Goal: Task Accomplishment & Management: Use online tool/utility

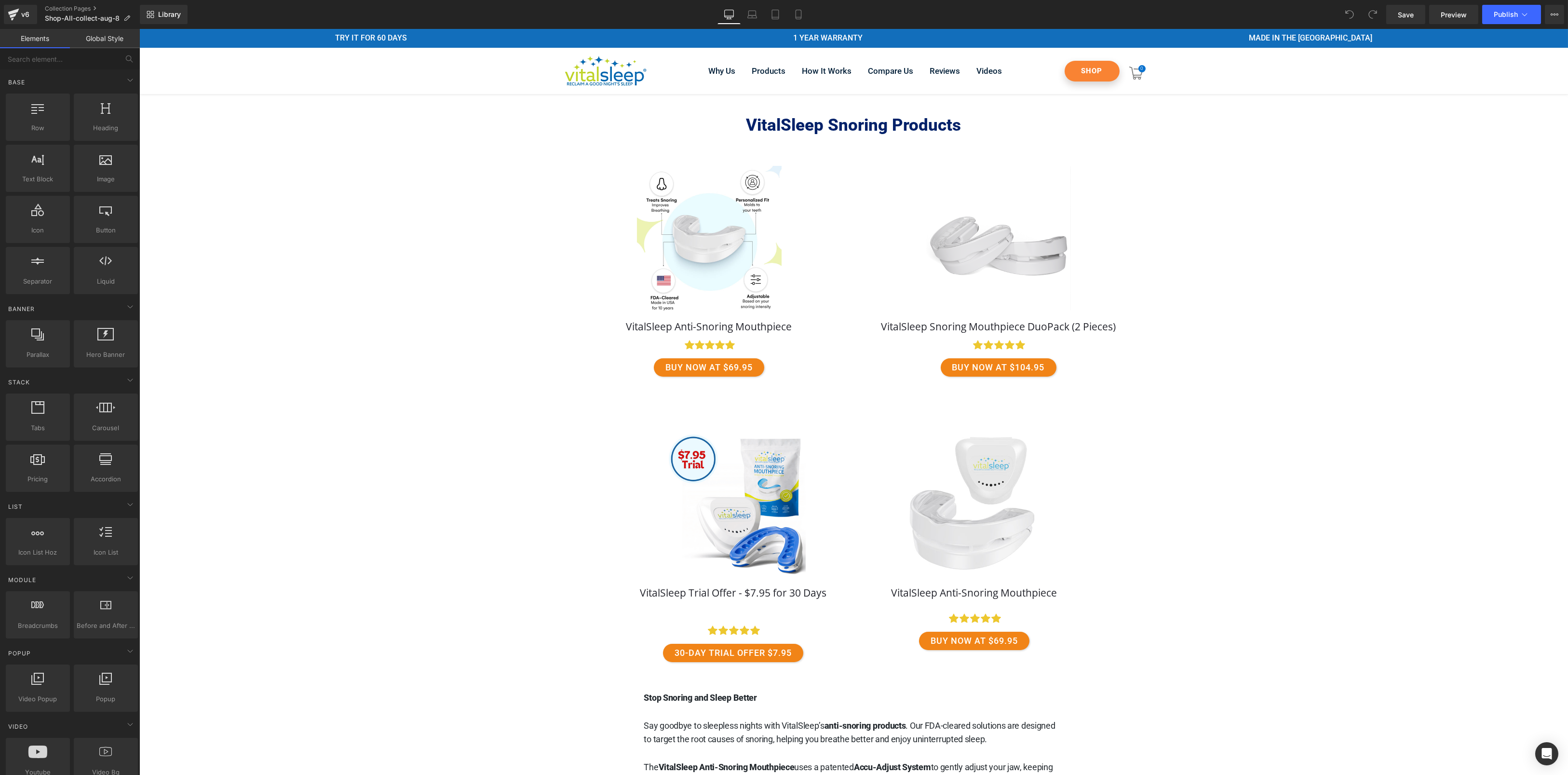
click at [1309, 254] on div "VitalSleep Snoring Products Heading" at bounding box center [853, 569] width 1429 height 952
click at [21, 12] on div "v6" at bounding box center [26, 14] width 12 height 13
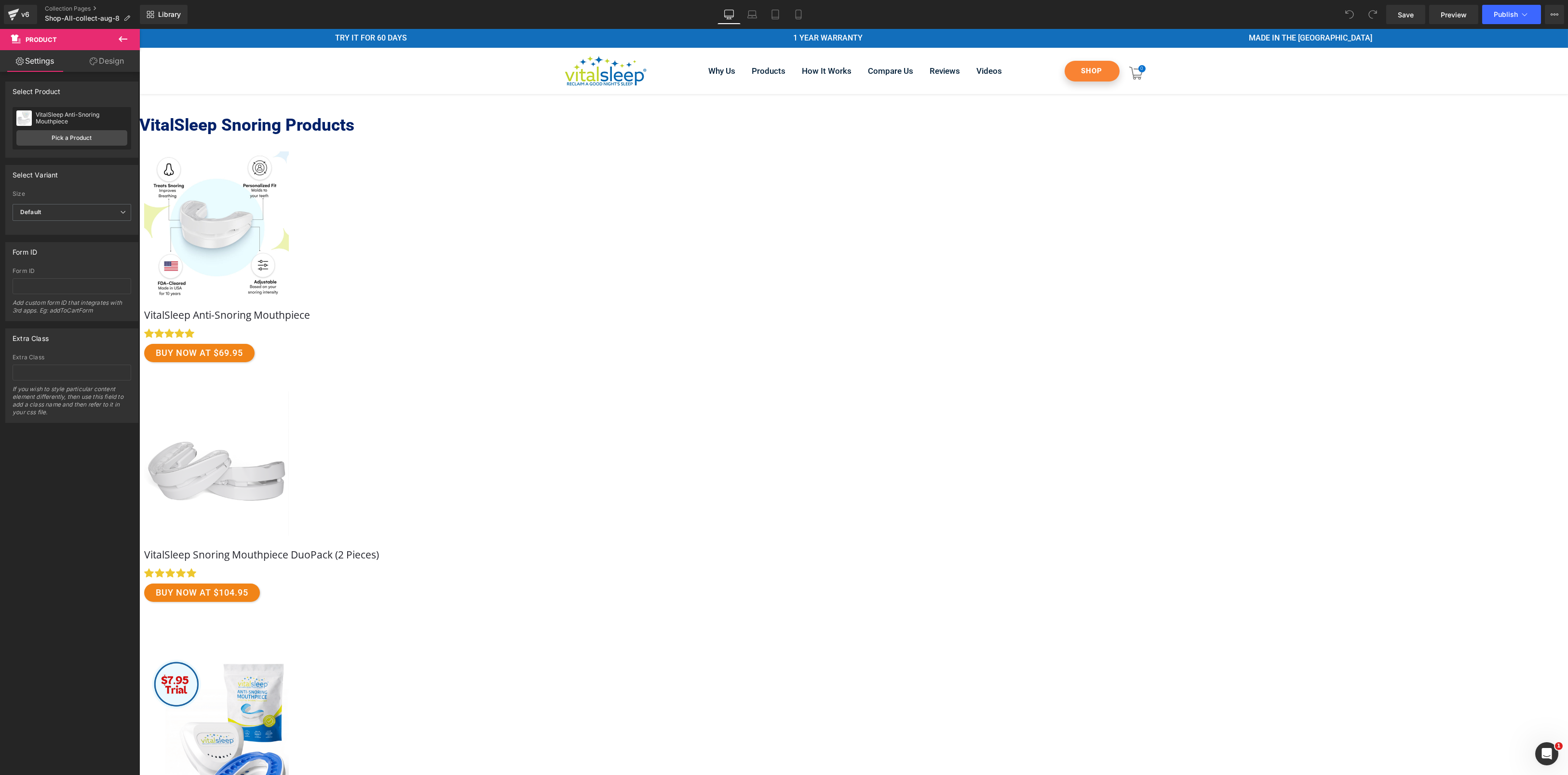
click at [139, 29] on icon at bounding box center [139, 29] width 0 height 0
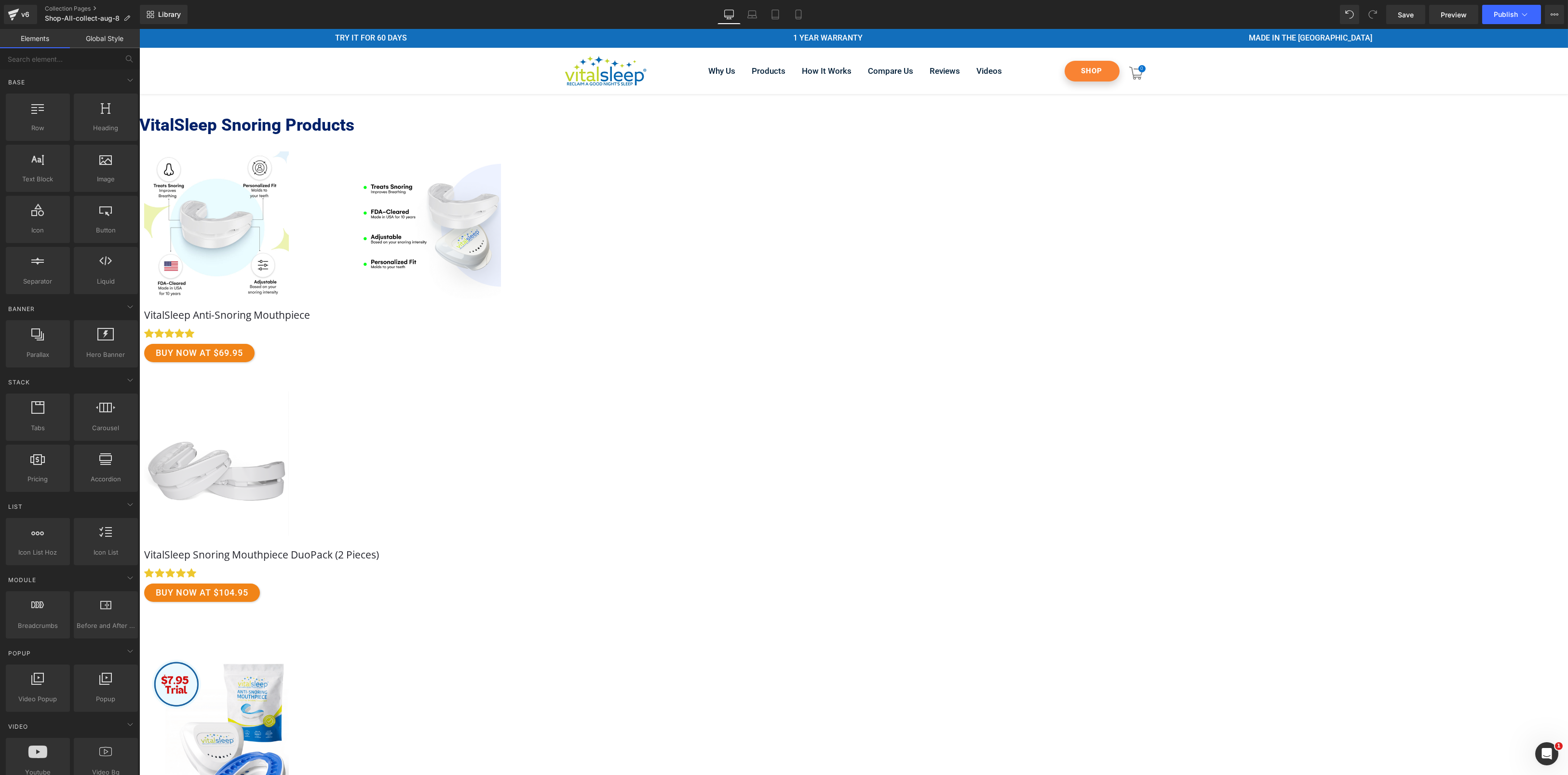
click at [713, 251] on link "Free Shipping" at bounding box center [428, 225] width 569 height 147
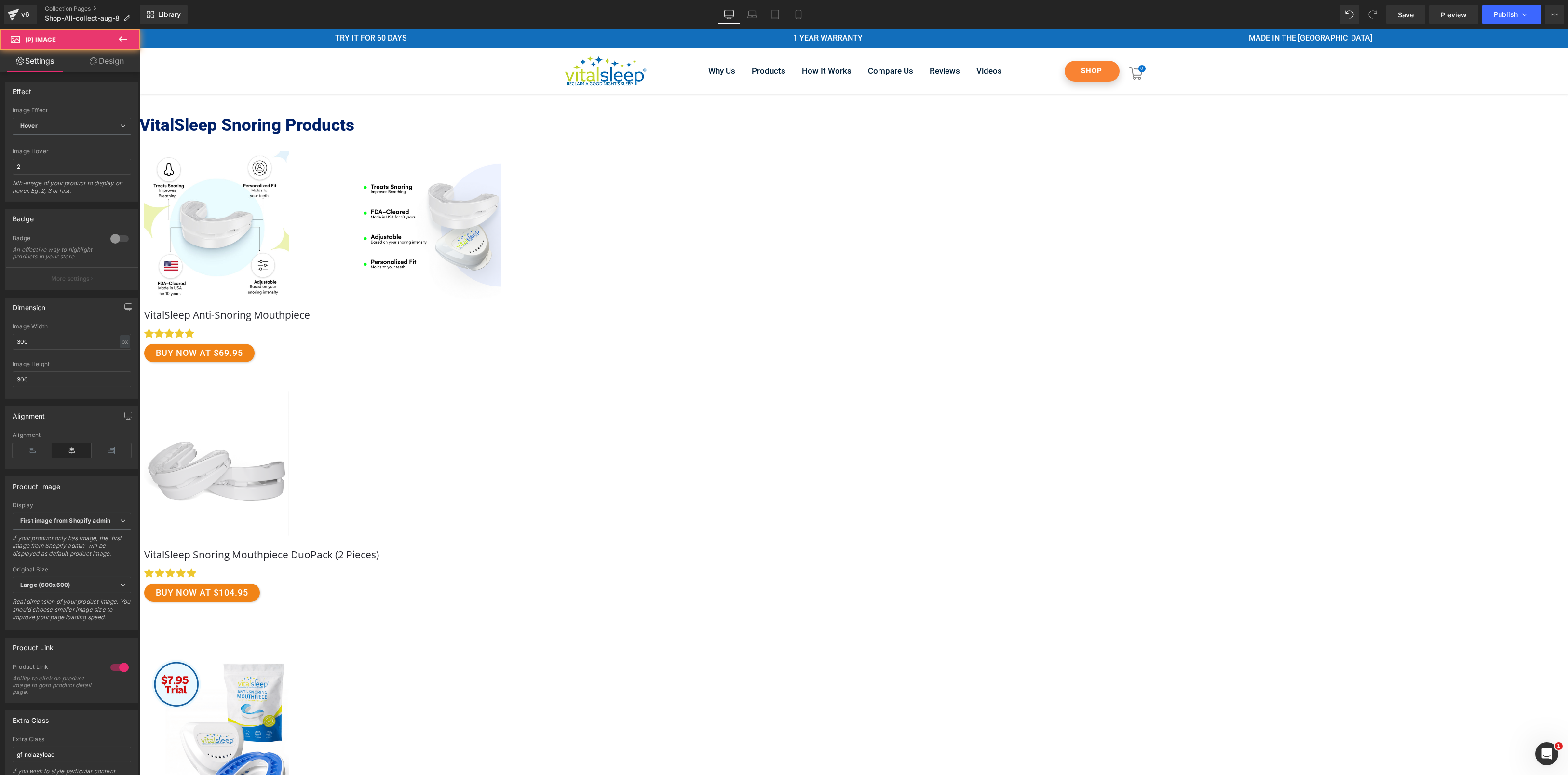
click at [713, 244] on link "Free Shipping" at bounding box center [428, 225] width 569 height 147
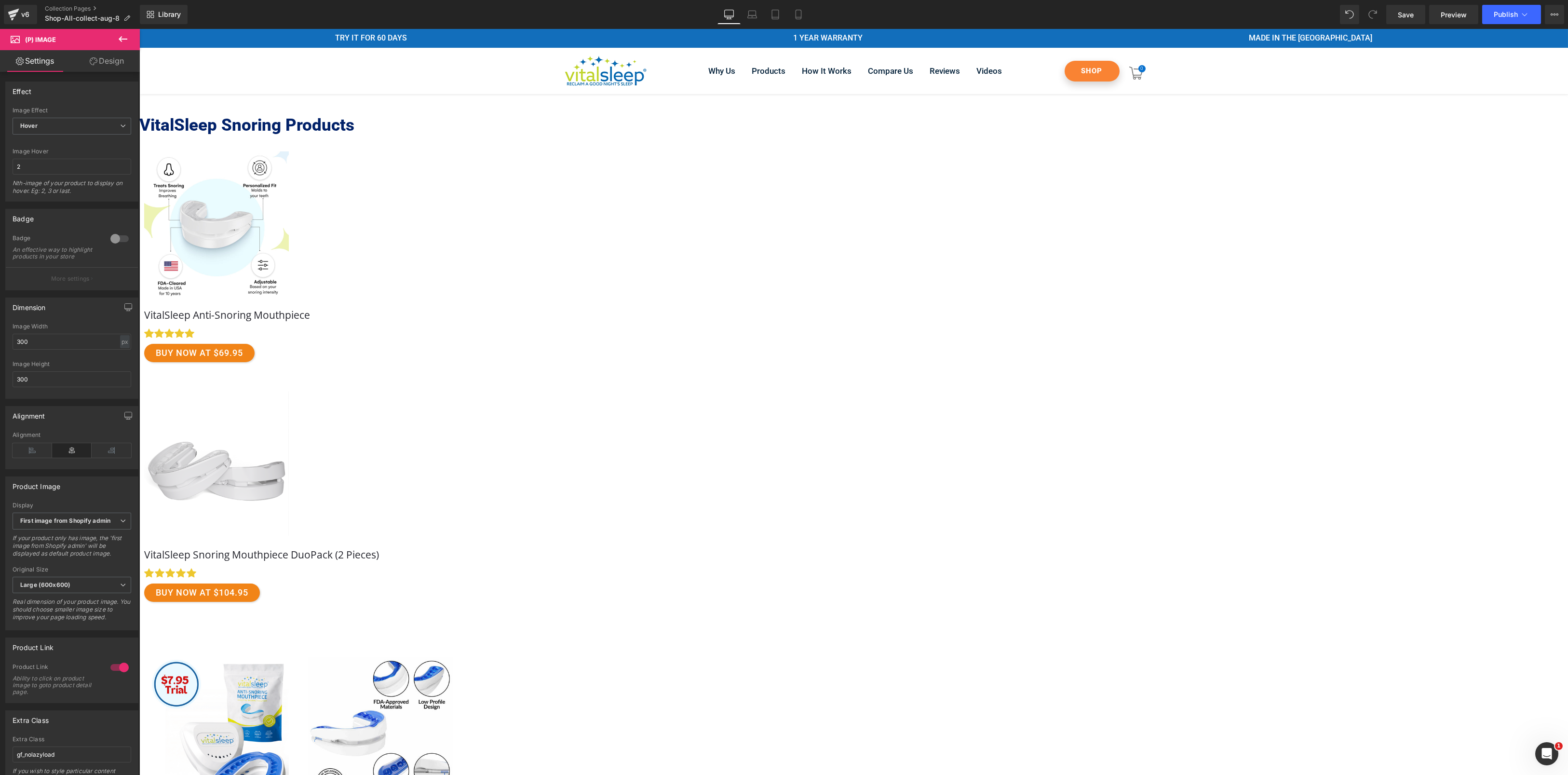
click at [452, 658] on img at bounding box center [380, 731] width 145 height 147
click at [139, 29] on span "(P) Image" at bounding box center [139, 29] width 0 height 0
click at [452, 658] on img at bounding box center [380, 731] width 145 height 147
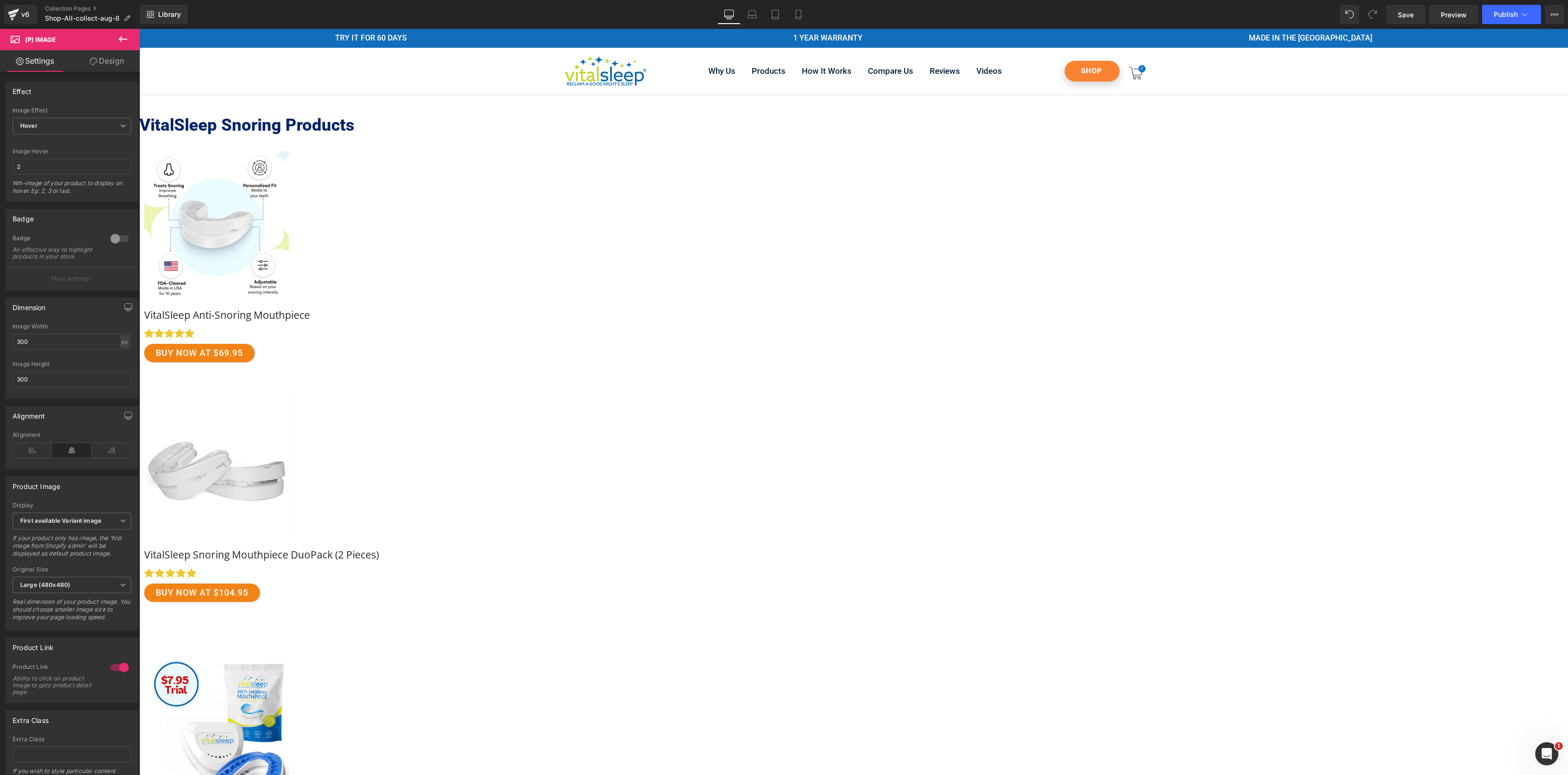
click at [139, 29] on span "Product" at bounding box center [139, 29] width 0 height 0
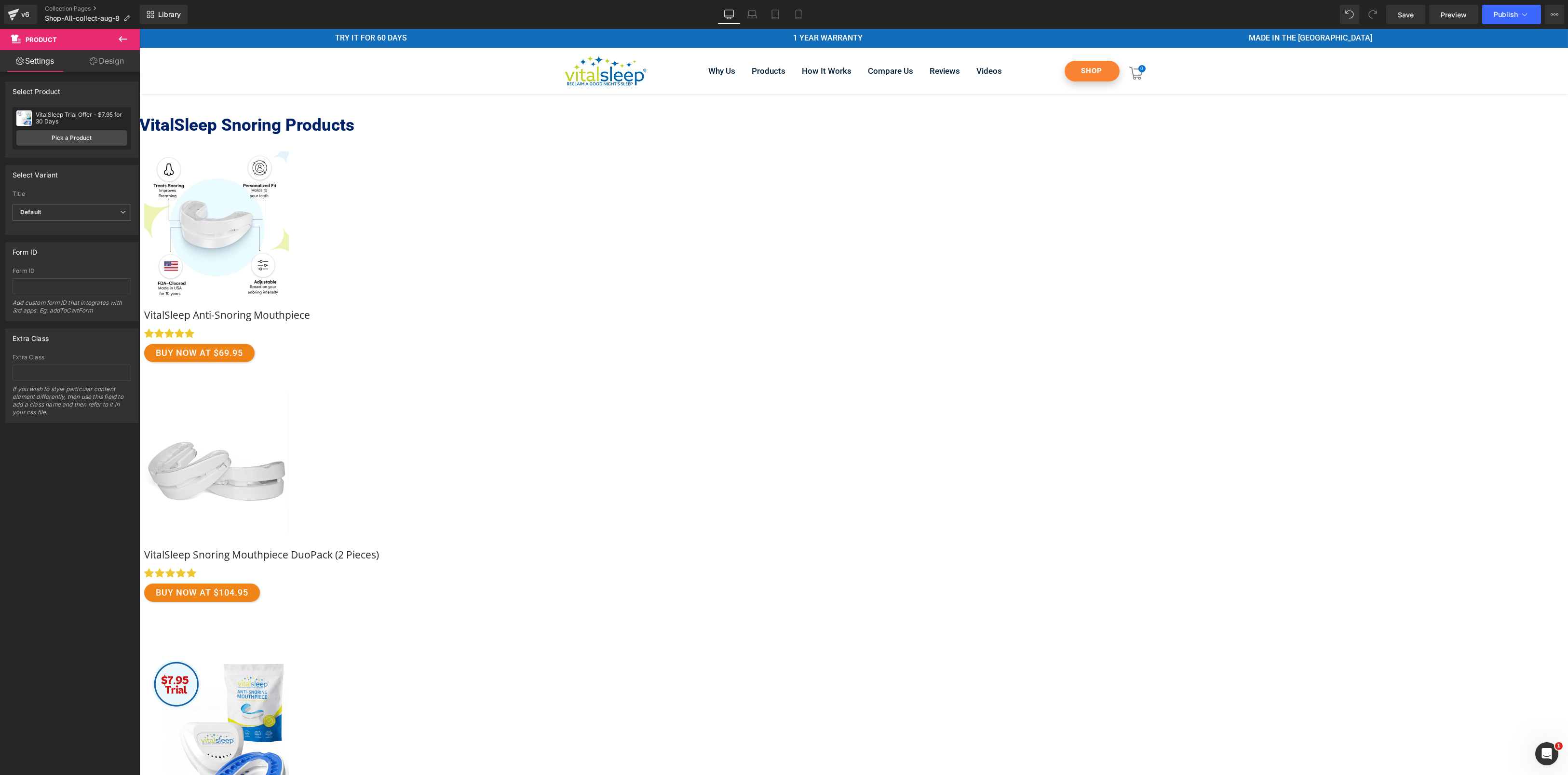
click at [139, 29] on icon at bounding box center [139, 29] width 0 height 0
click at [452, 658] on img at bounding box center [380, 731] width 145 height 147
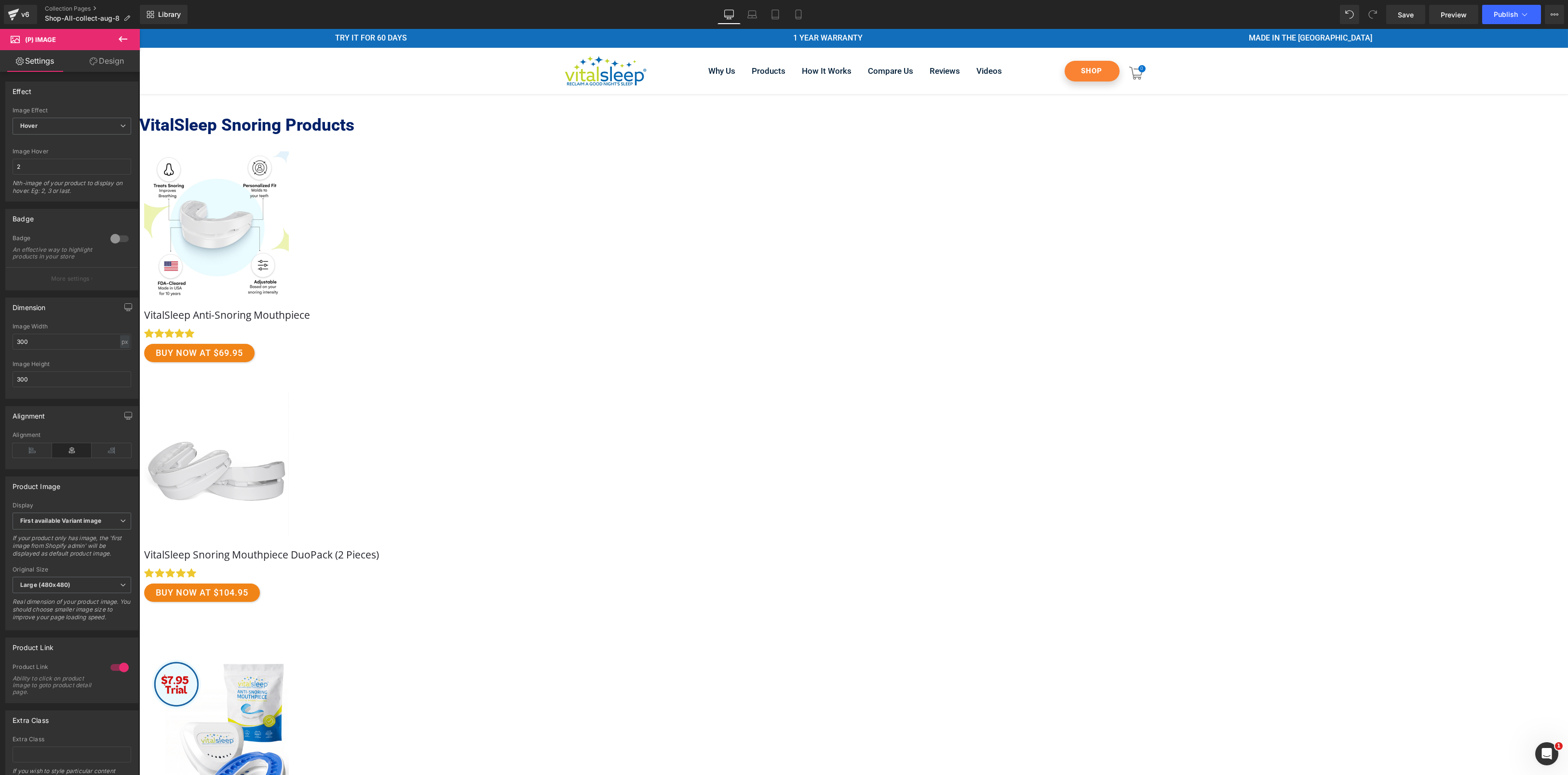
click at [109, 64] on link "Design" at bounding box center [107, 61] width 70 height 22
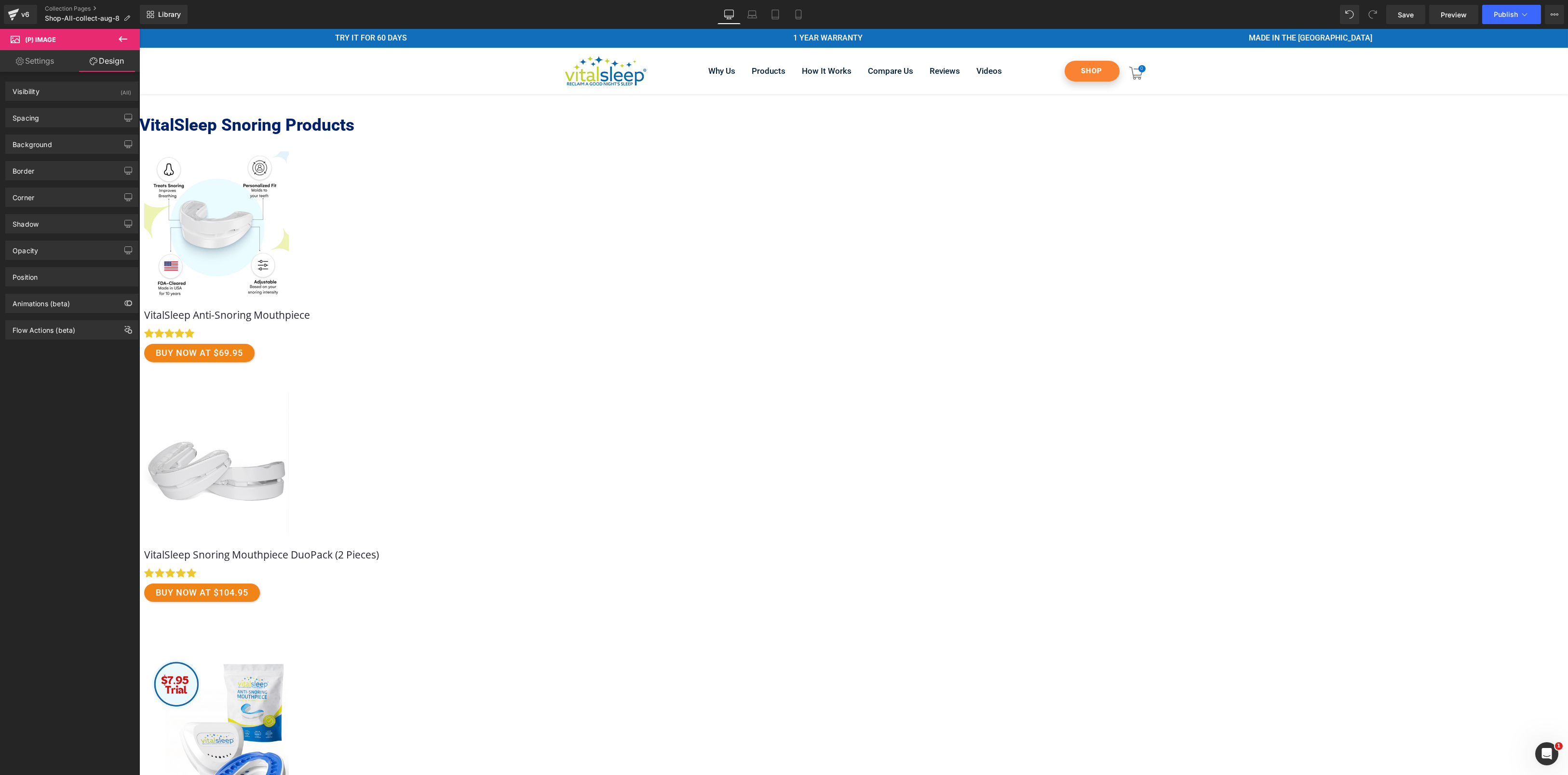
click at [34, 62] on link "Settings" at bounding box center [35, 61] width 70 height 22
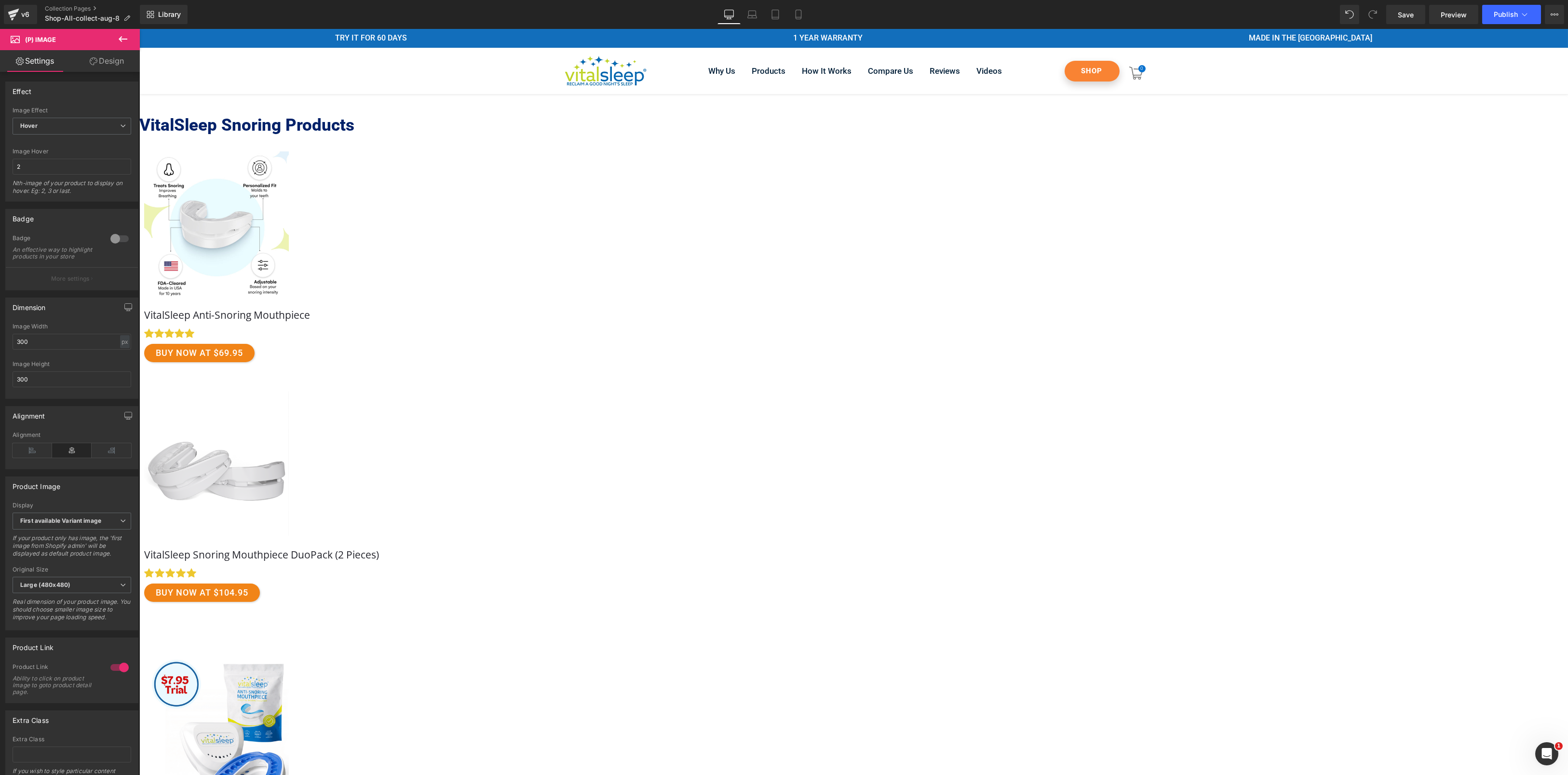
click at [139, 29] on icon at bounding box center [139, 29] width 0 height 0
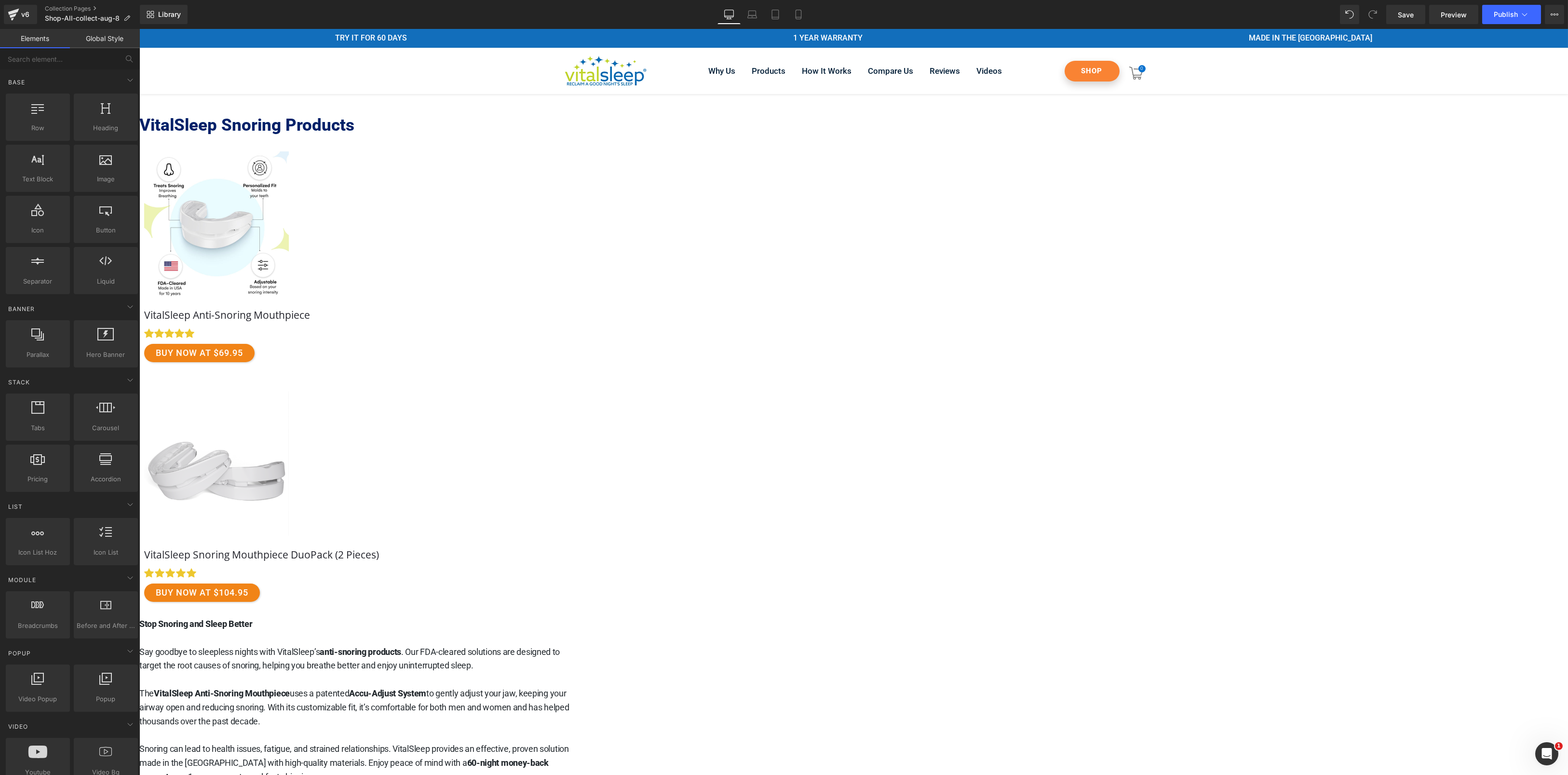
click at [430, 430] on div "VitalSleep Snoring Products Heading" at bounding box center [853, 510] width 1429 height 794
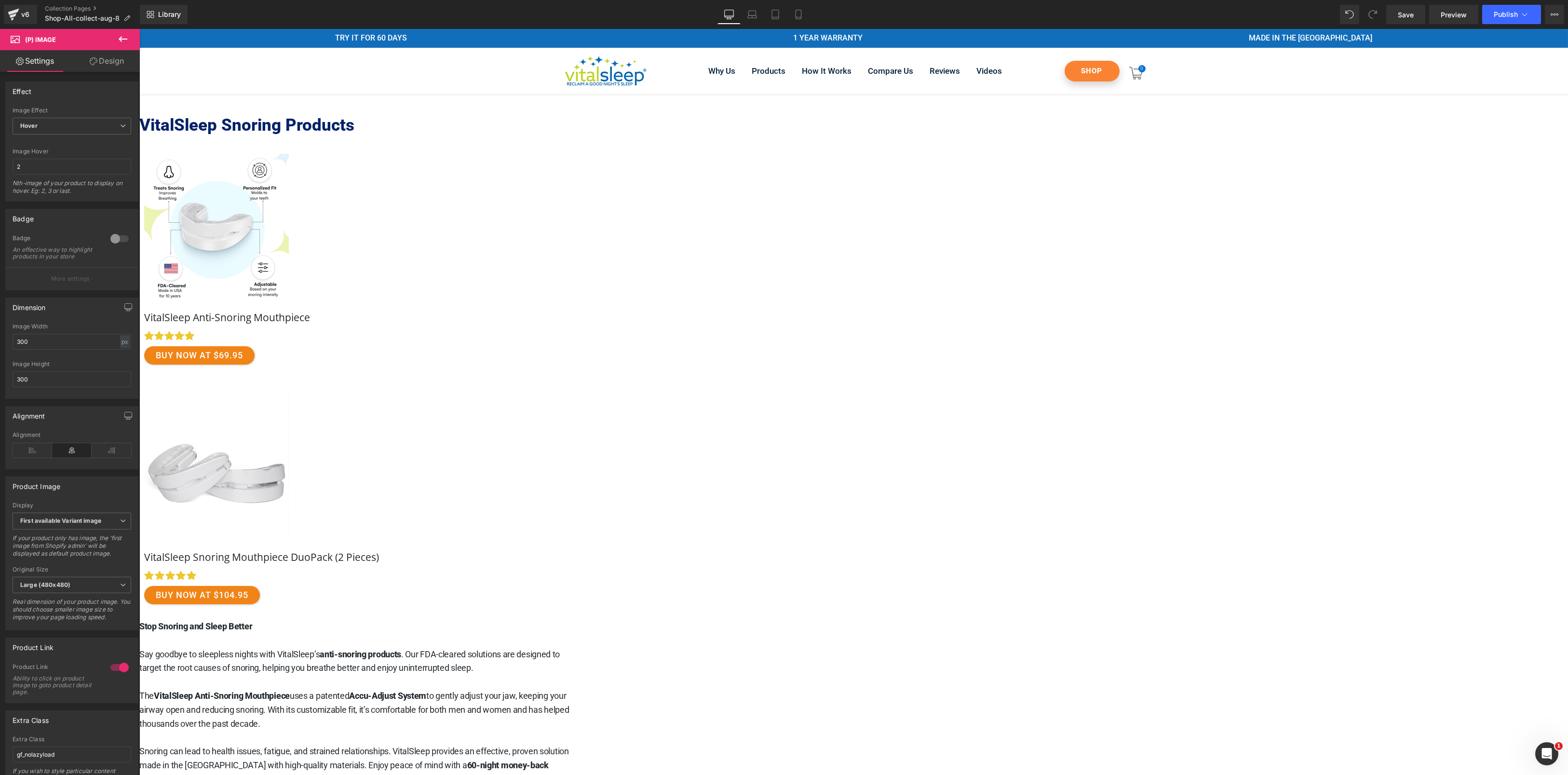
click at [114, 61] on link "Design" at bounding box center [107, 61] width 70 height 22
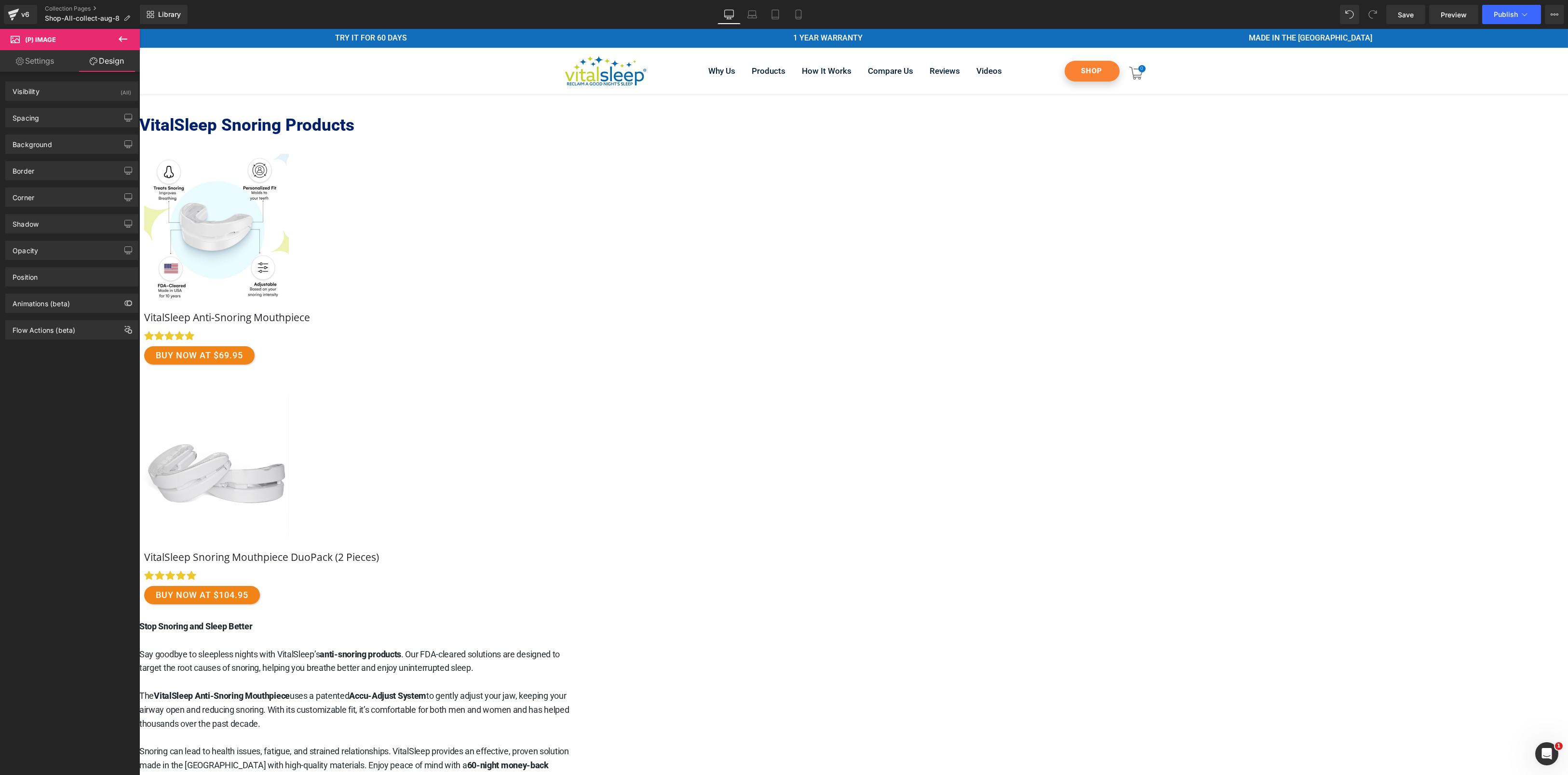
click at [47, 62] on link "Settings" at bounding box center [35, 61] width 70 height 22
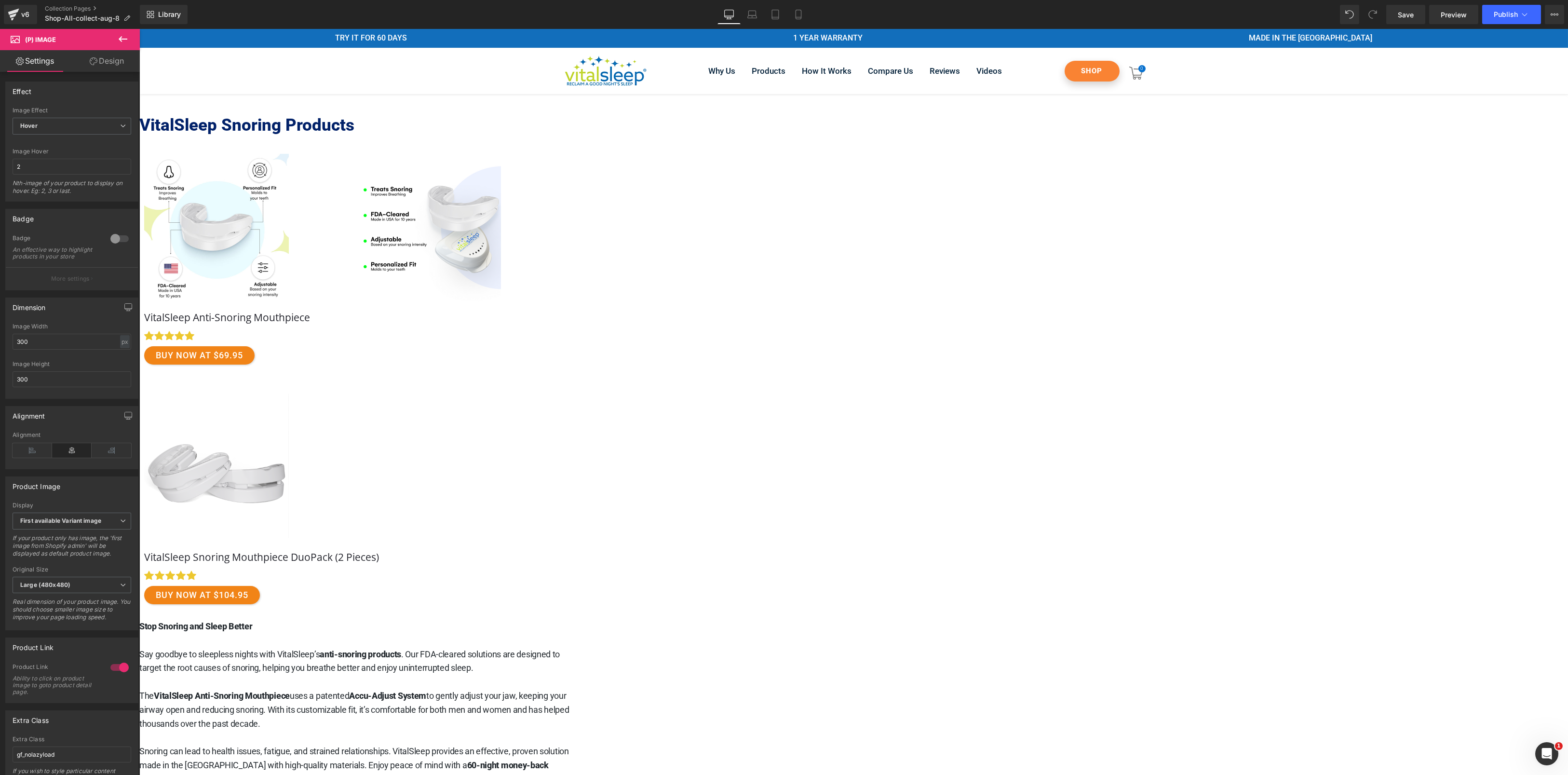
click at [577, 192] on link "Free Shipping" at bounding box center [428, 228] width 569 height 147
click at [139, 29] on icon at bounding box center [139, 29] width 0 height 0
click at [565, 212] on div "Free Shipping" at bounding box center [428, 259] width 579 height 240
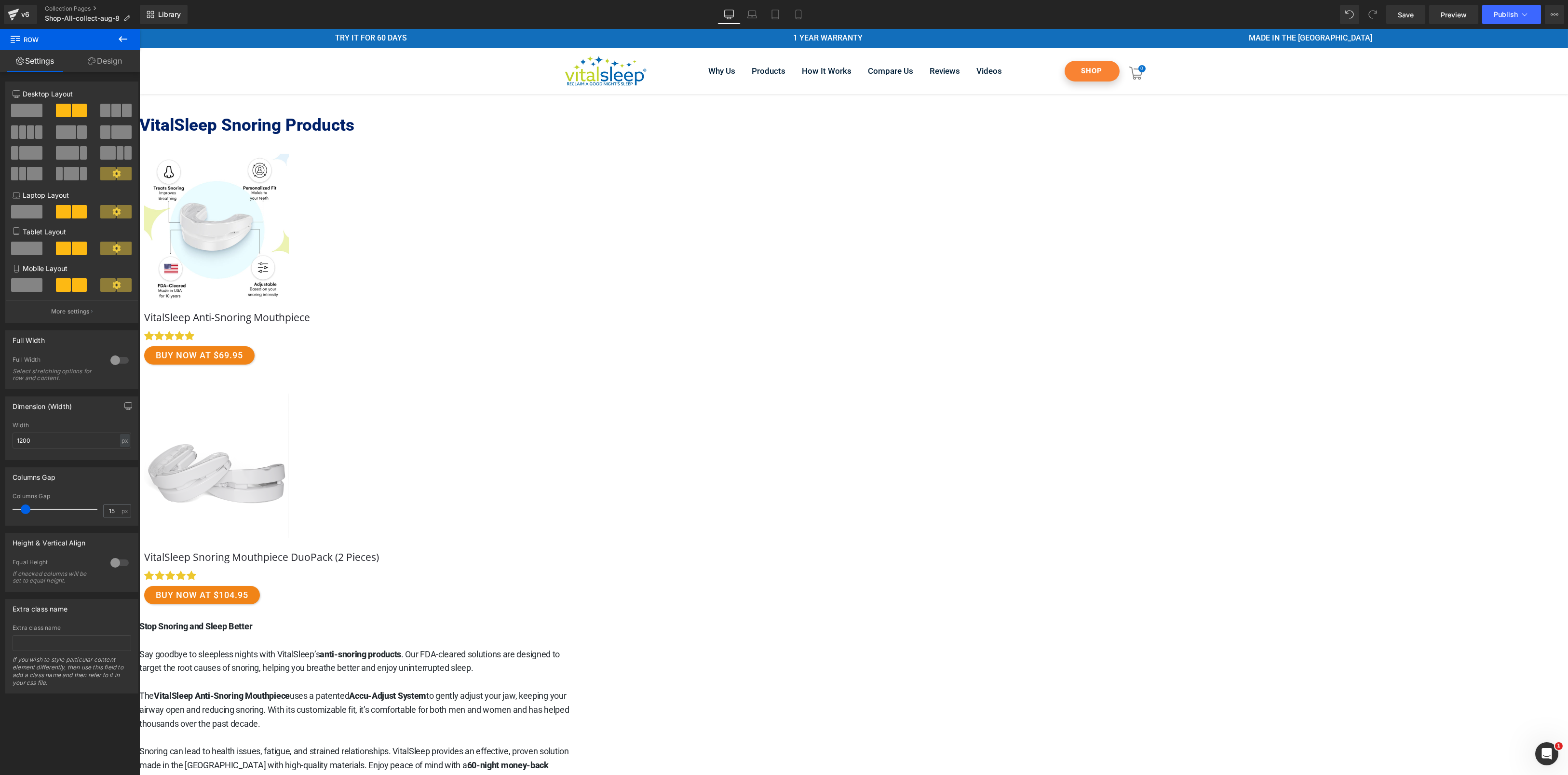
click at [30, 114] on span at bounding box center [26, 110] width 31 height 13
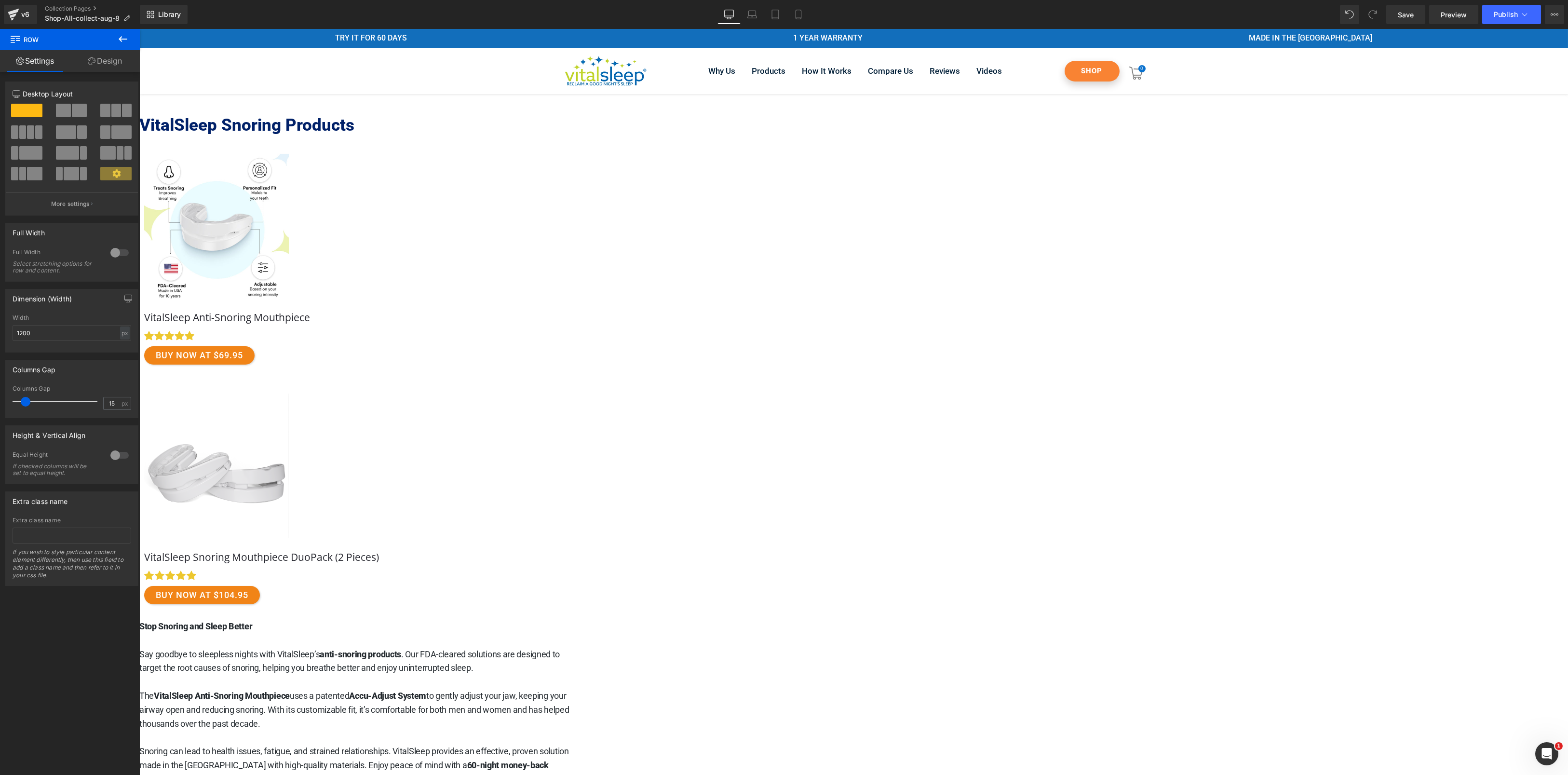
click at [1300, 420] on div "VitalSleep Snoring Products Heading" at bounding box center [853, 511] width 1429 height 797
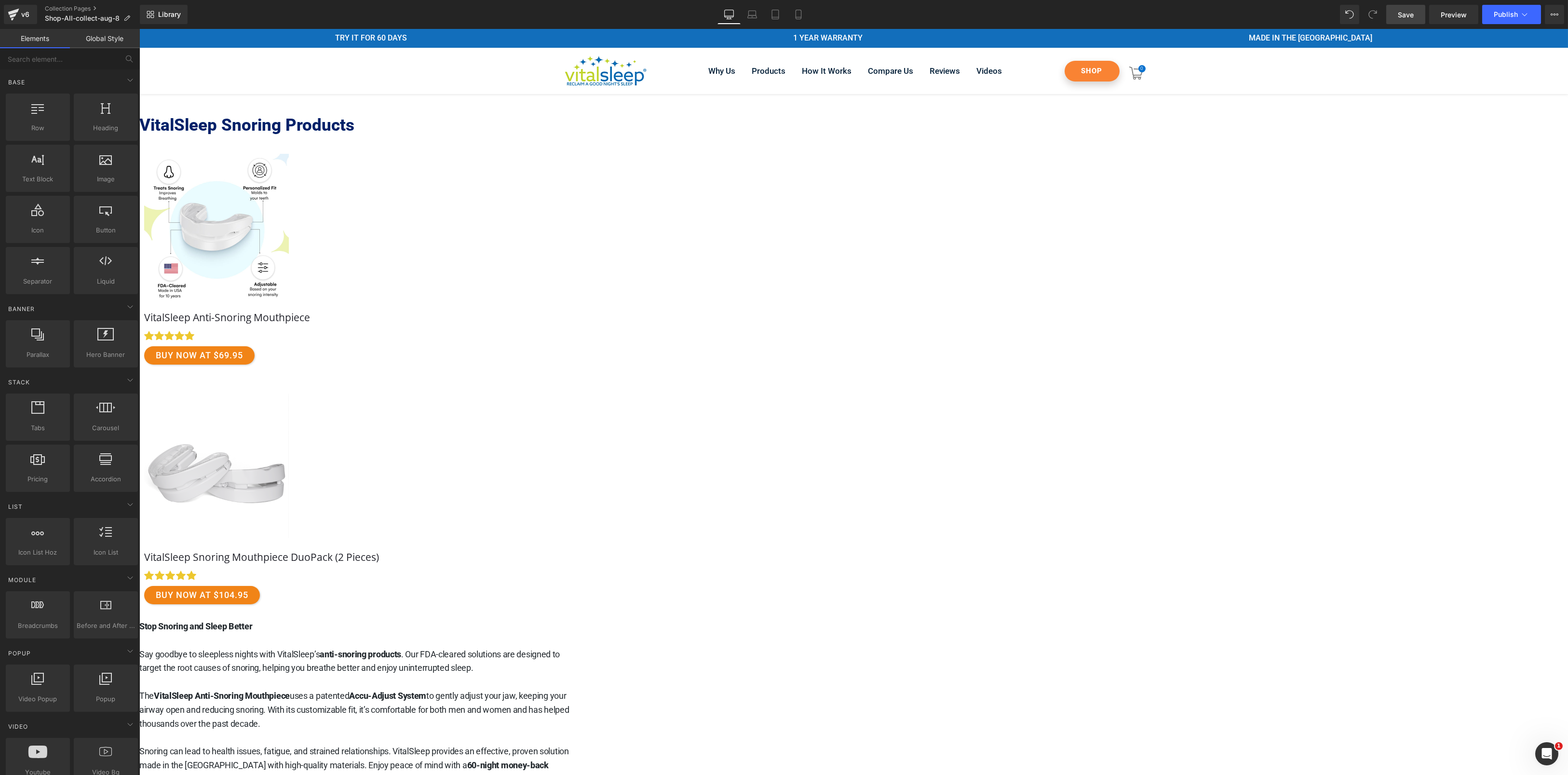
click at [1412, 10] on span "Save" at bounding box center [1405, 15] width 16 height 10
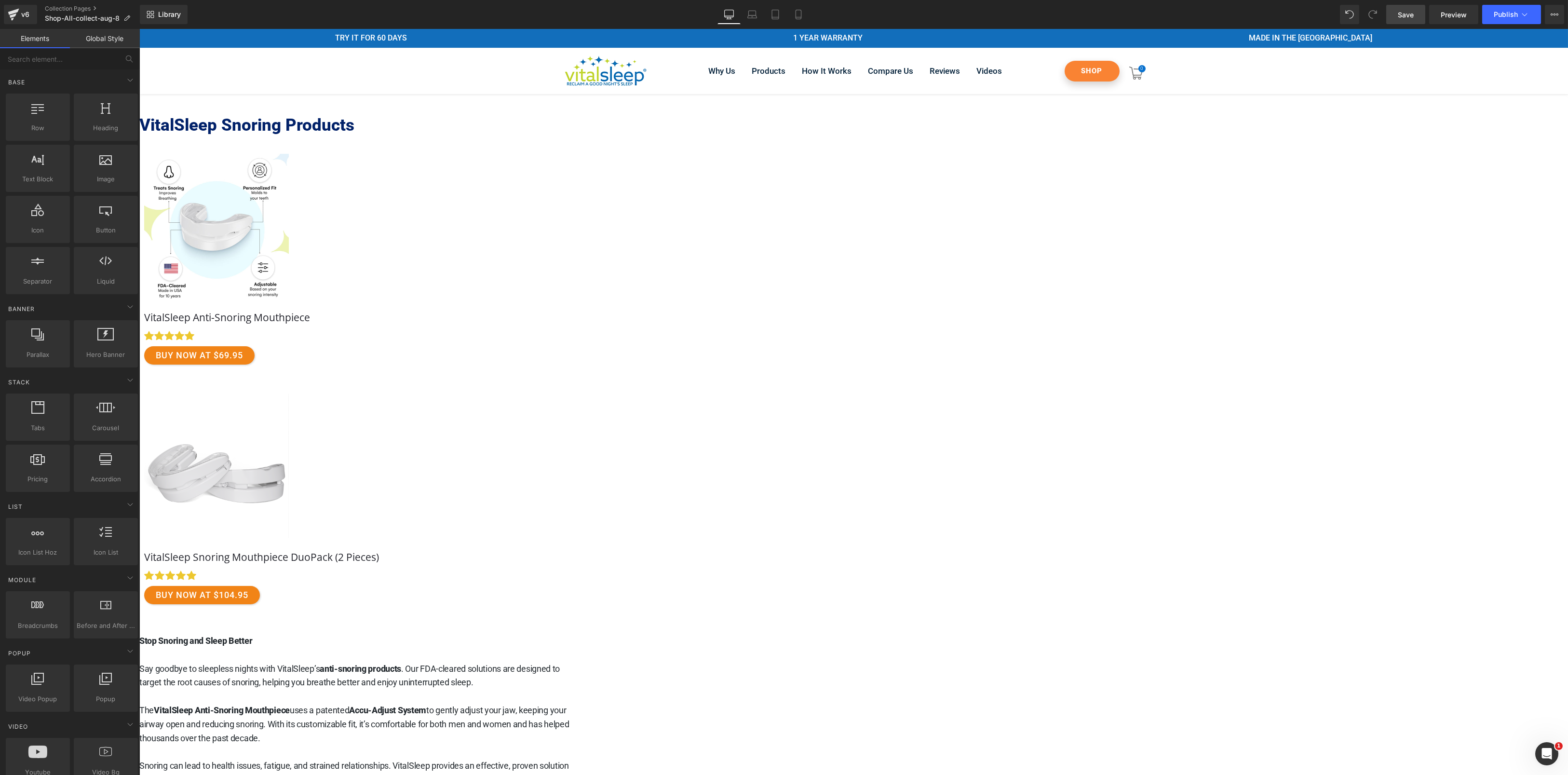
click at [1407, 19] on link "Save" at bounding box center [1405, 15] width 39 height 19
click at [1506, 15] on span "Publish" at bounding box center [1506, 14] width 24 height 8
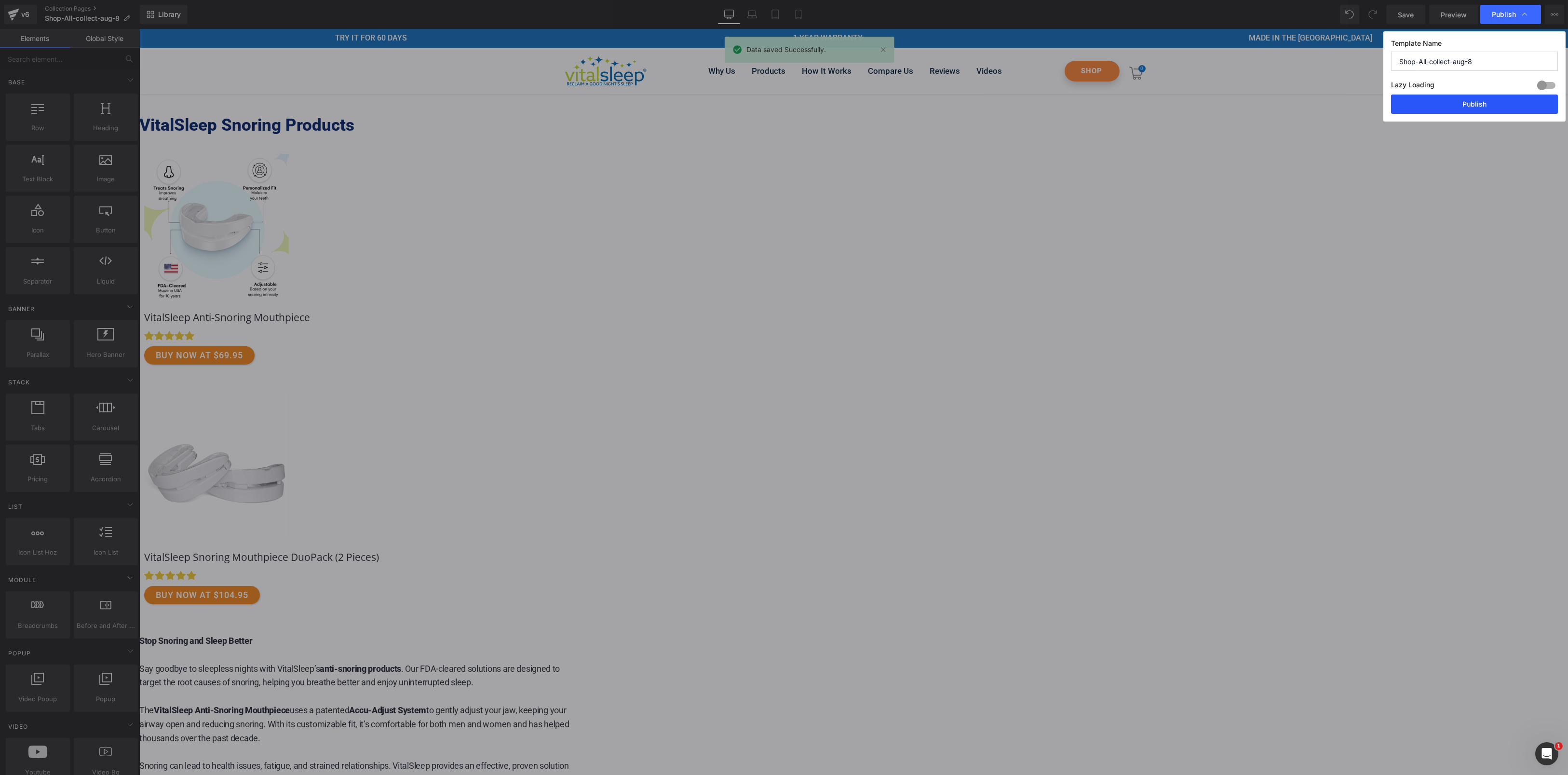
click at [1473, 105] on button "Publish" at bounding box center [1474, 104] width 167 height 19
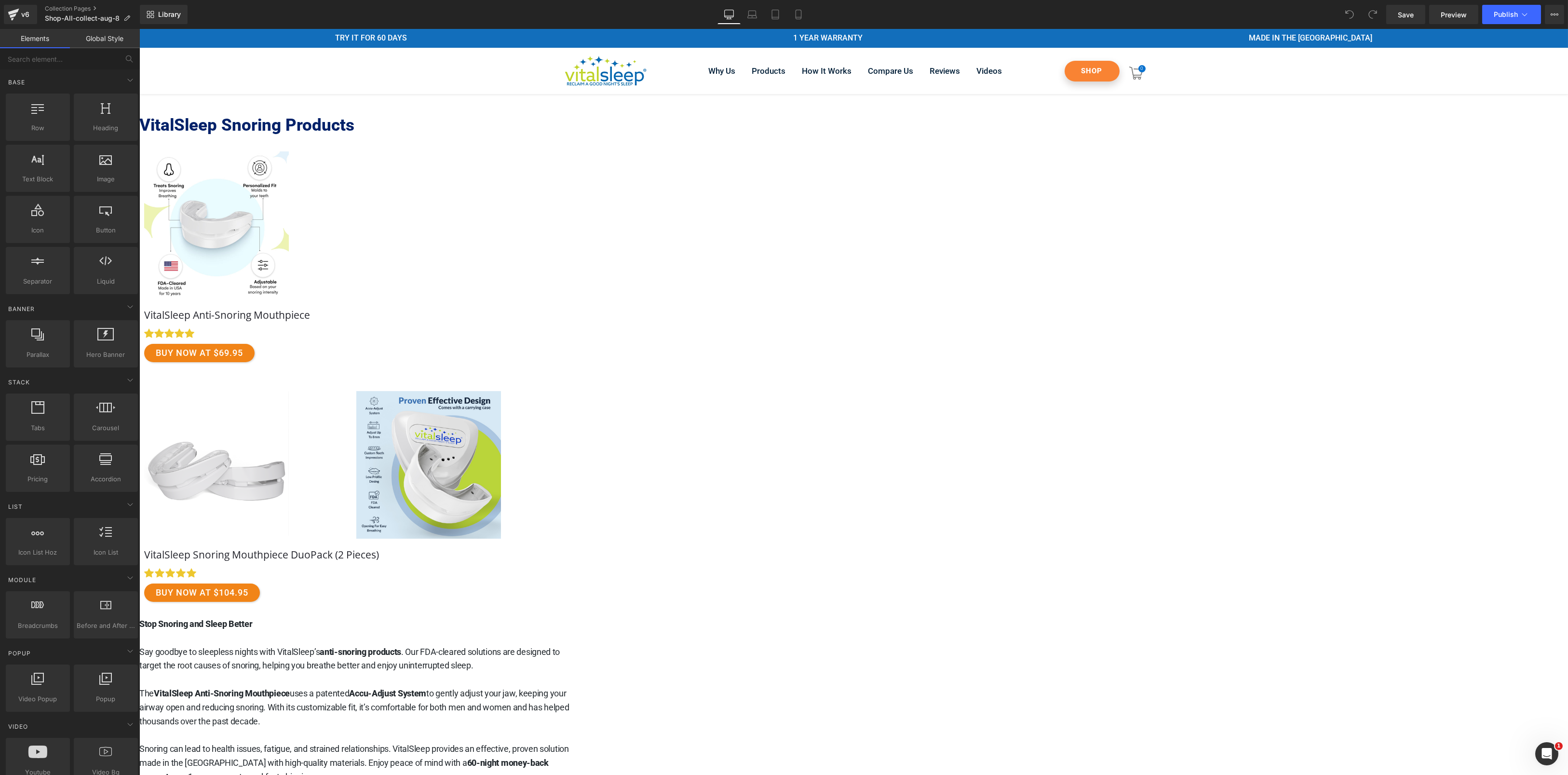
click at [713, 447] on link "Free Shipping" at bounding box center [428, 465] width 569 height 147
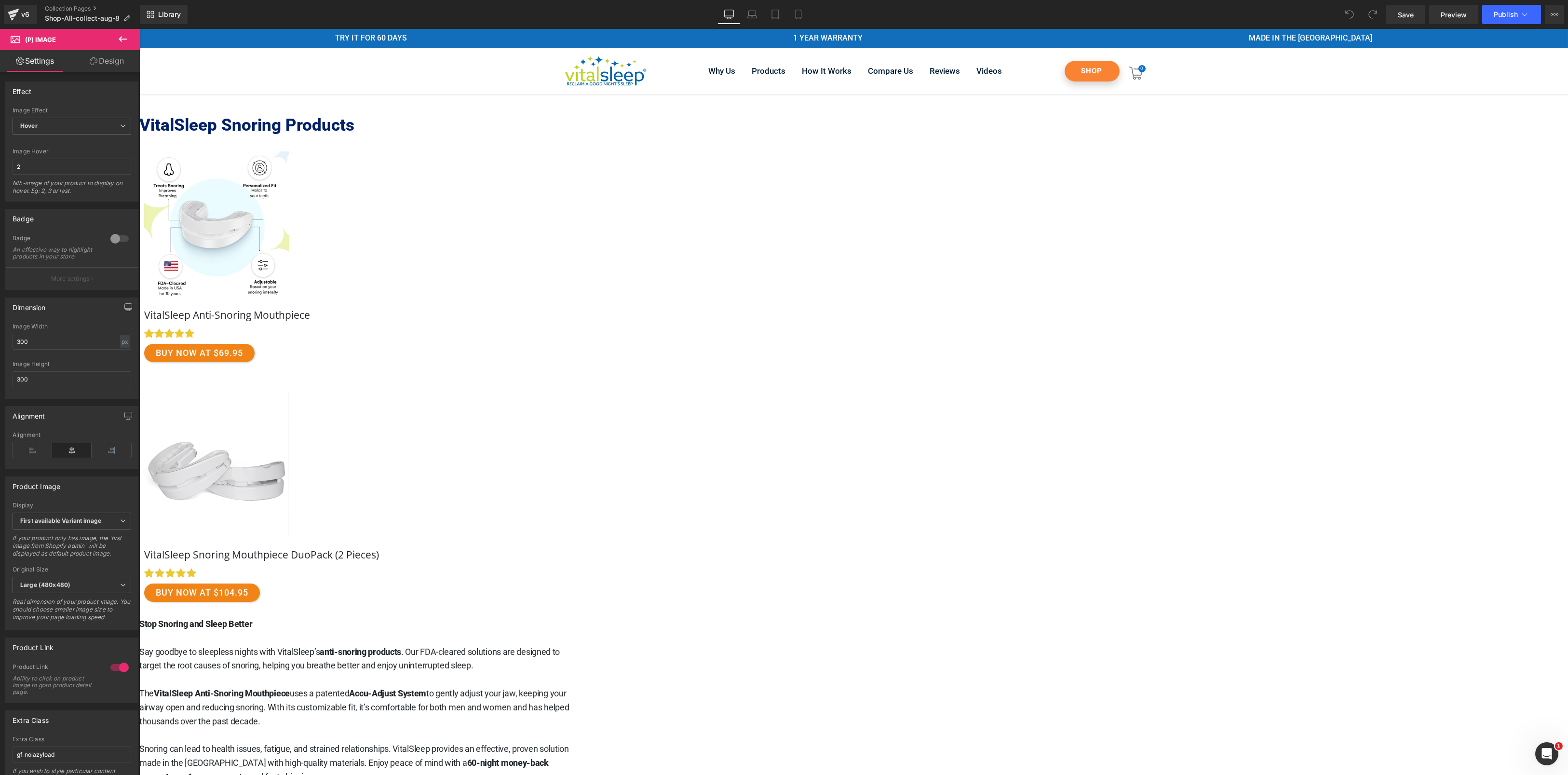
click at [139, 29] on icon at bounding box center [139, 29] width 0 height 0
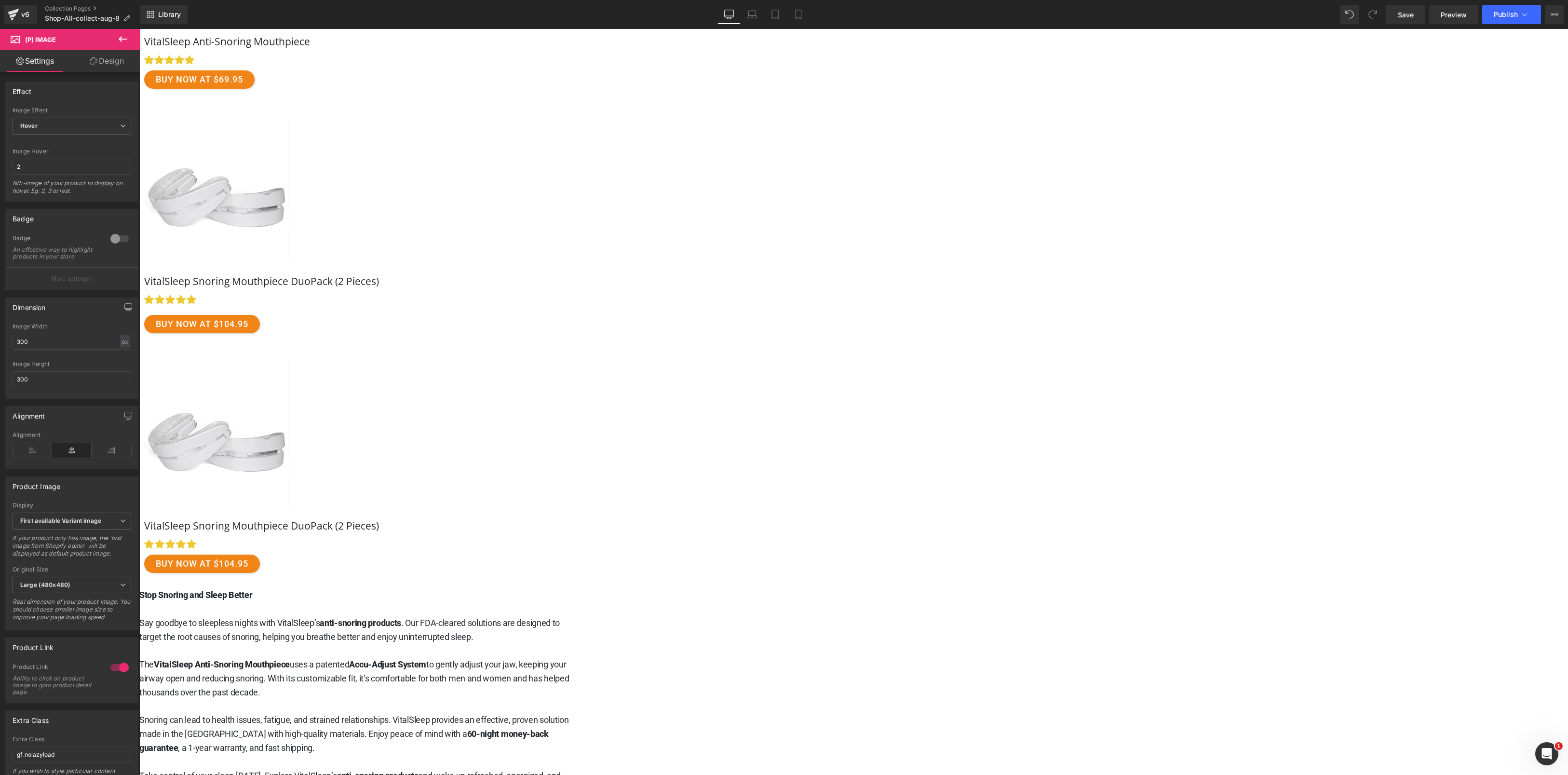
scroll to position [386, 0]
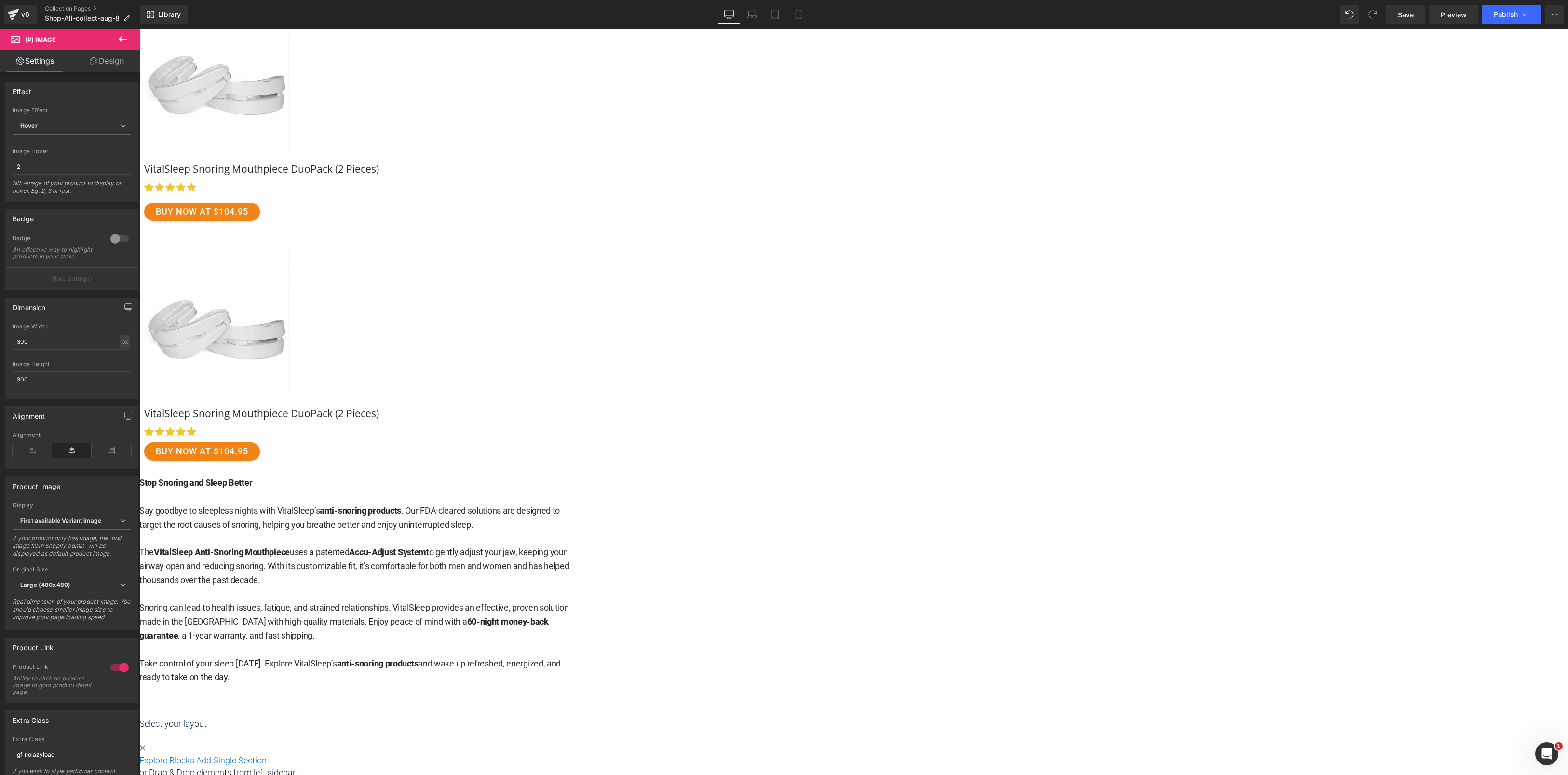
click at [139, 29] on icon at bounding box center [139, 29] width 0 height 0
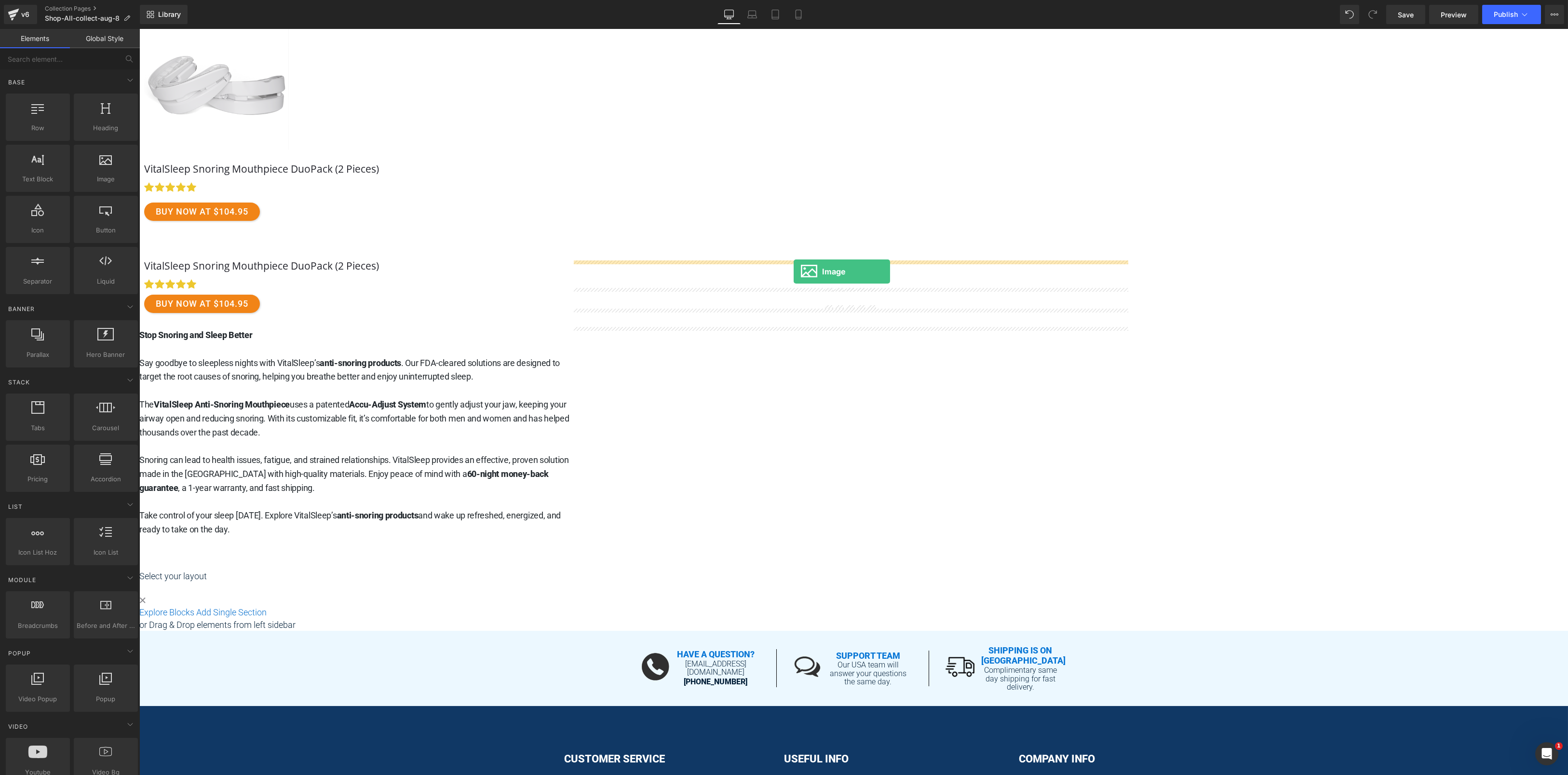
drag, startPoint x: 226, startPoint y: 202, endPoint x: 793, endPoint y: 272, distance: 571.3
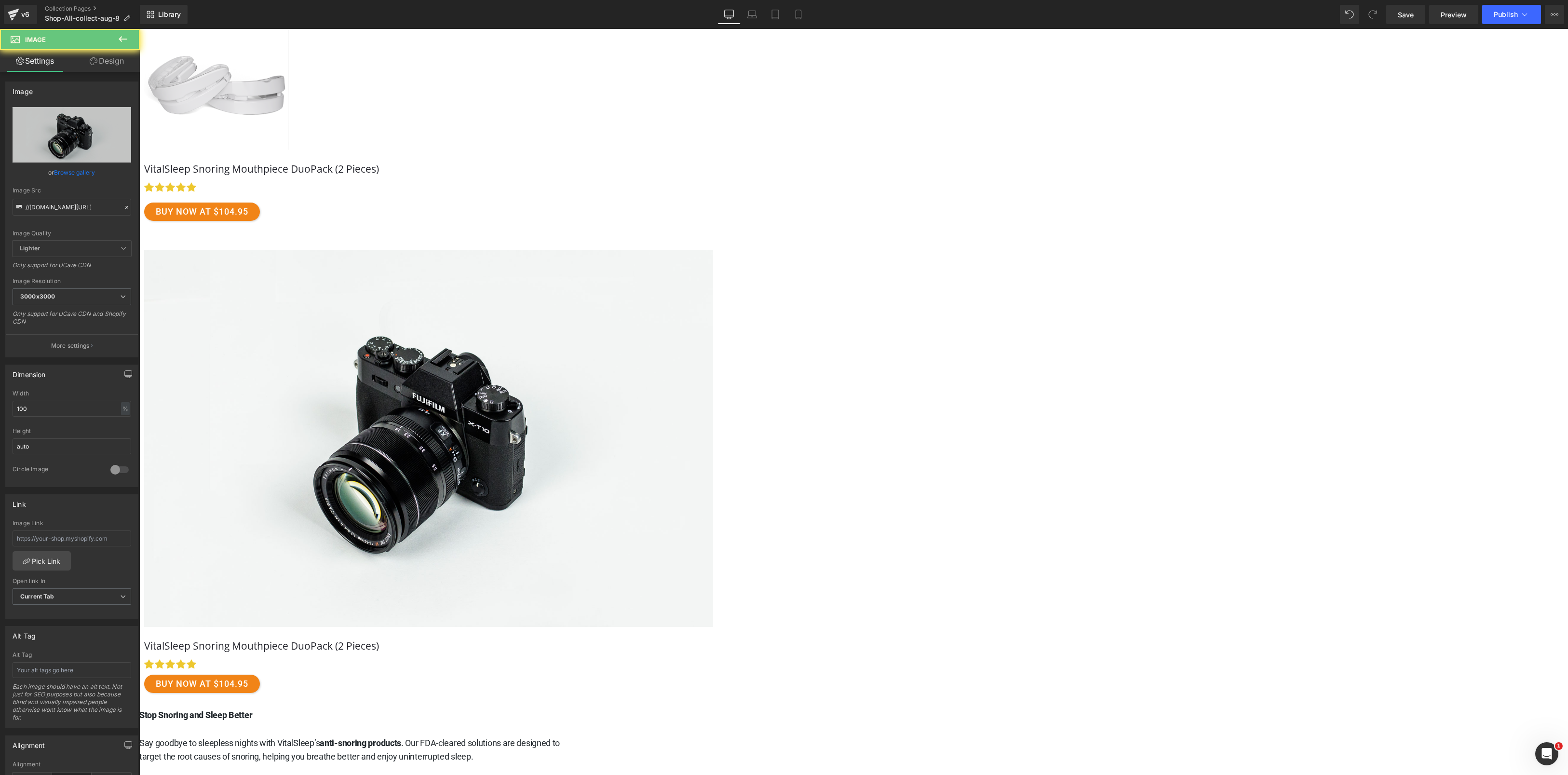
click at [713, 373] on img at bounding box center [428, 438] width 569 height 377
click at [379, 643] on link "VitalSleep Snoring Mouthpiece DuoPack (2 Pieces)" at bounding box center [261, 648] width 235 height 13
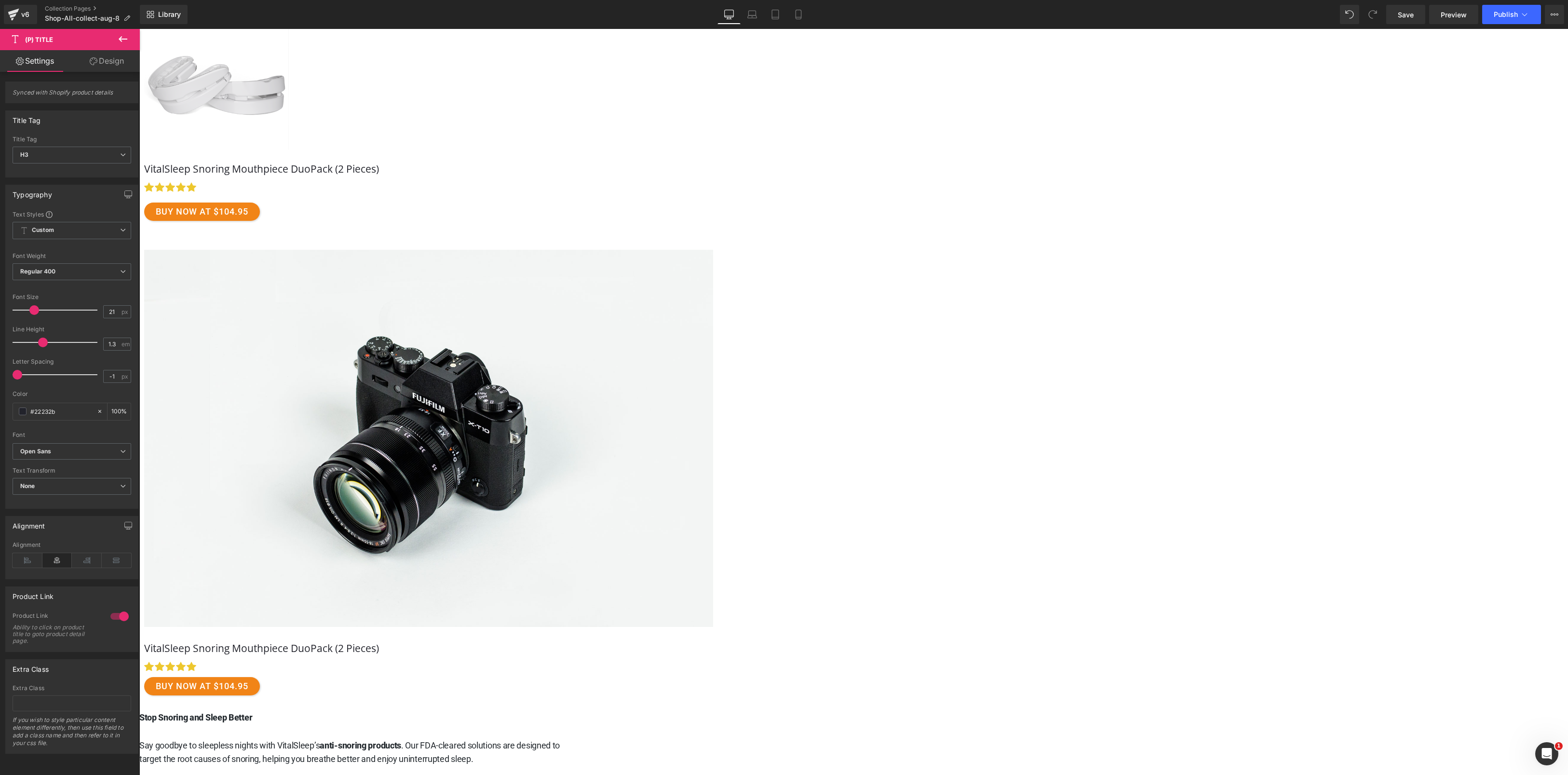
click at [379, 642] on link "VitalSleep Snoring Mouthpiece DuoPack (2 Pieces)" at bounding box center [261, 648] width 235 height 13
click at [139, 29] on span "(P) Title" at bounding box center [139, 29] width 0 height 0
click at [125, 38] on icon at bounding box center [122, 39] width 12 height 12
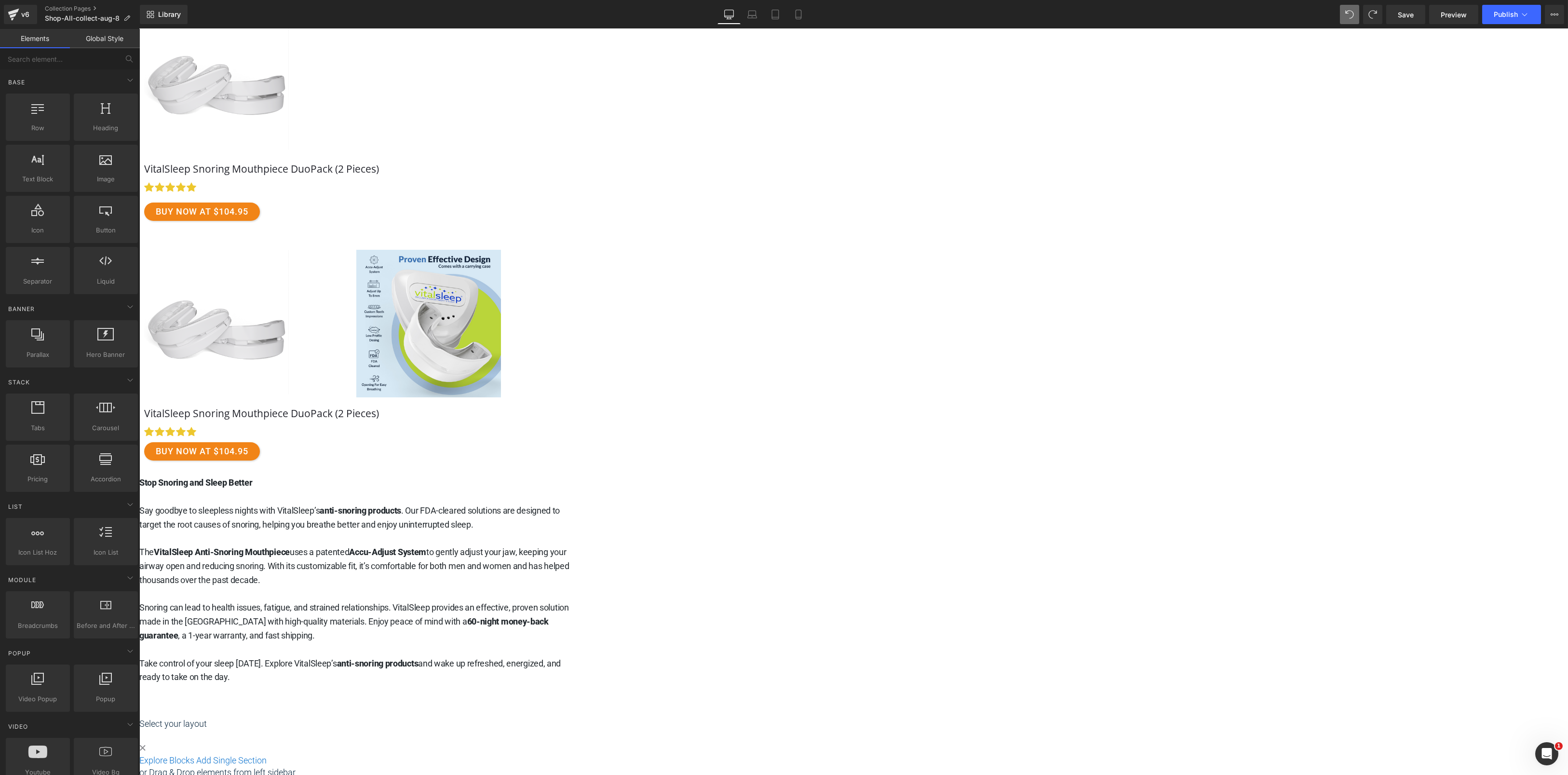
click at [500, 354] on img at bounding box center [429, 323] width 145 height 147
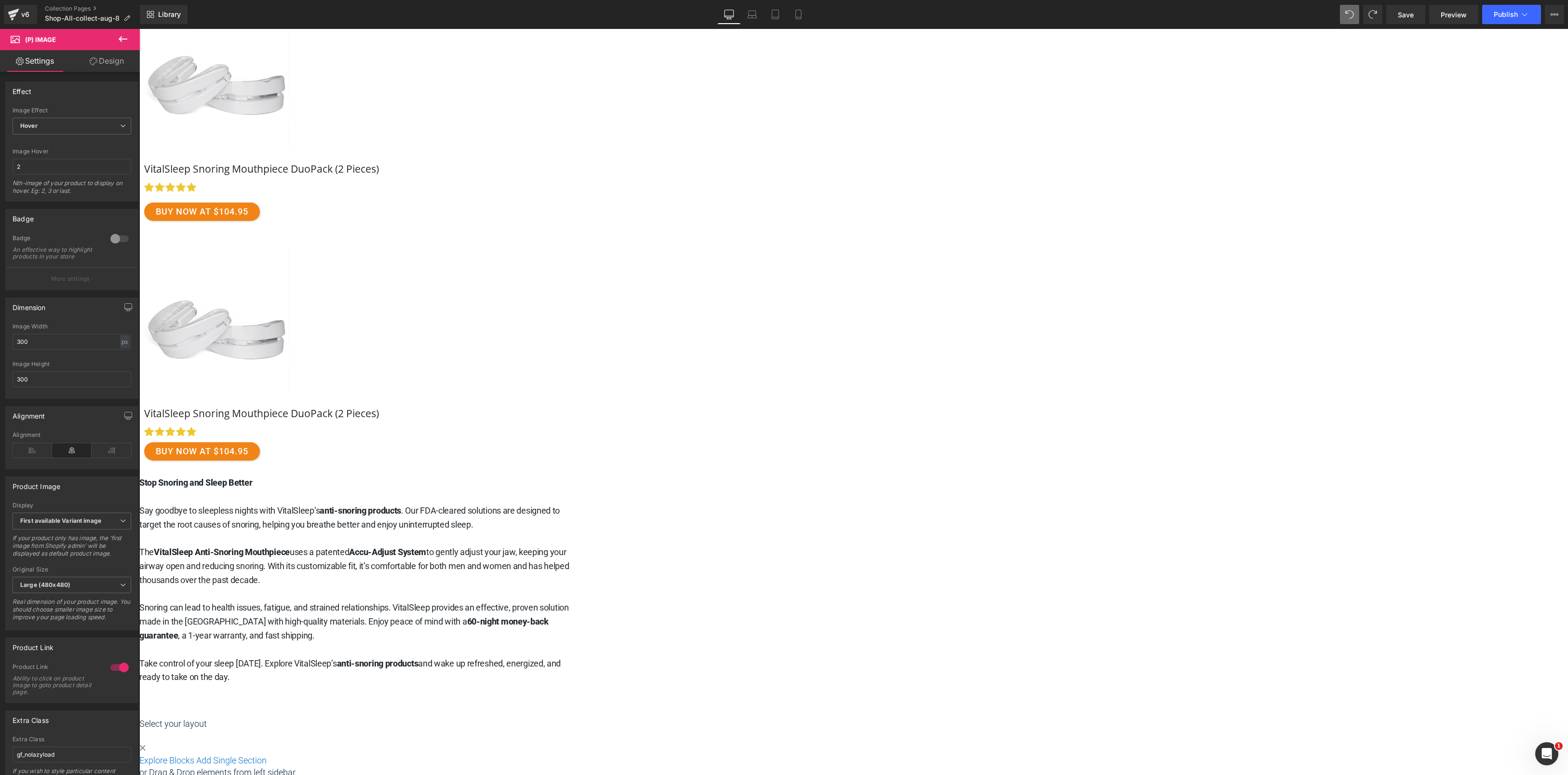
click at [139, 29] on span "Product" at bounding box center [139, 29] width 0 height 0
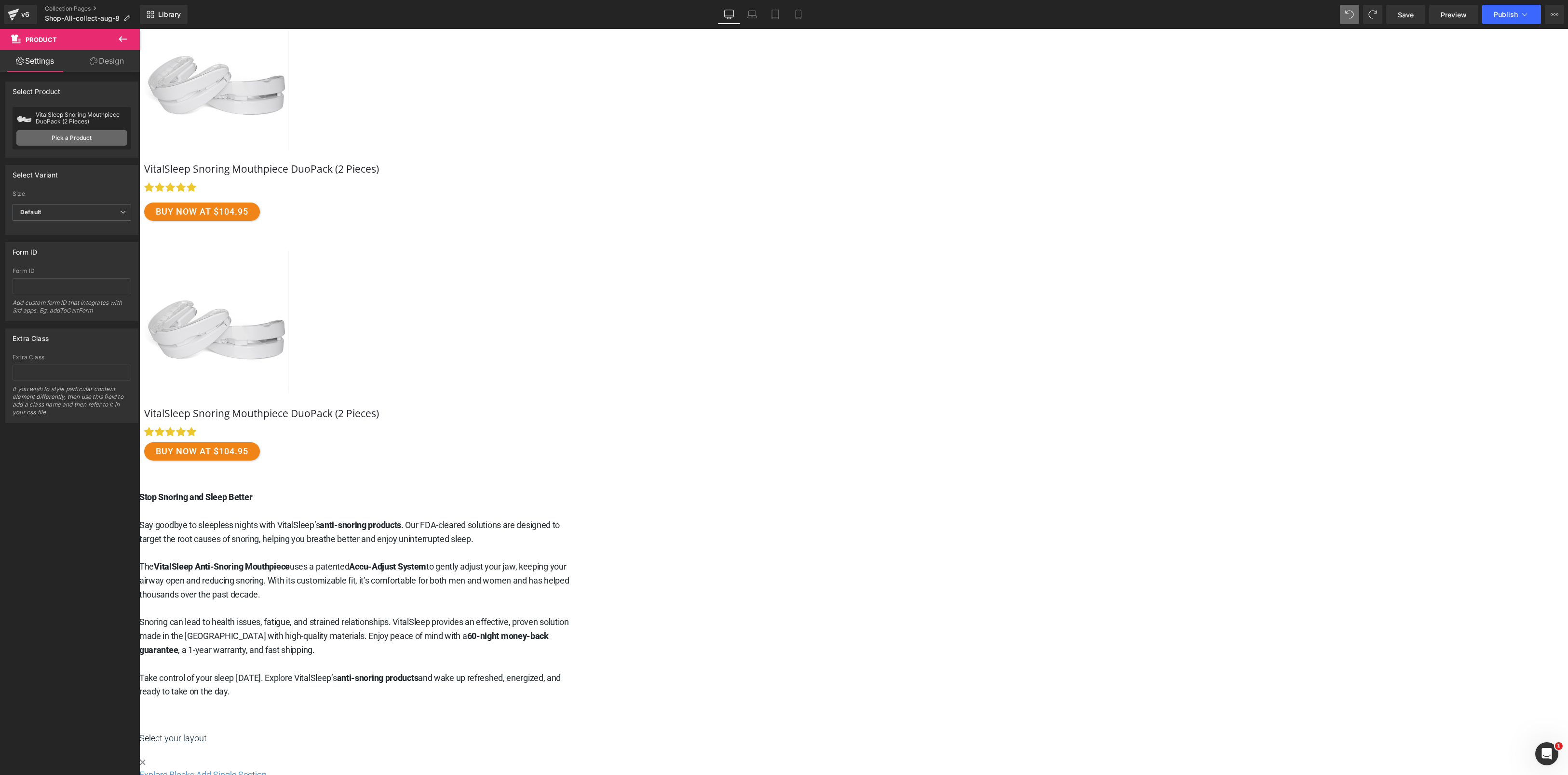
click at [82, 139] on link "Pick a Product" at bounding box center [72, 138] width 111 height 15
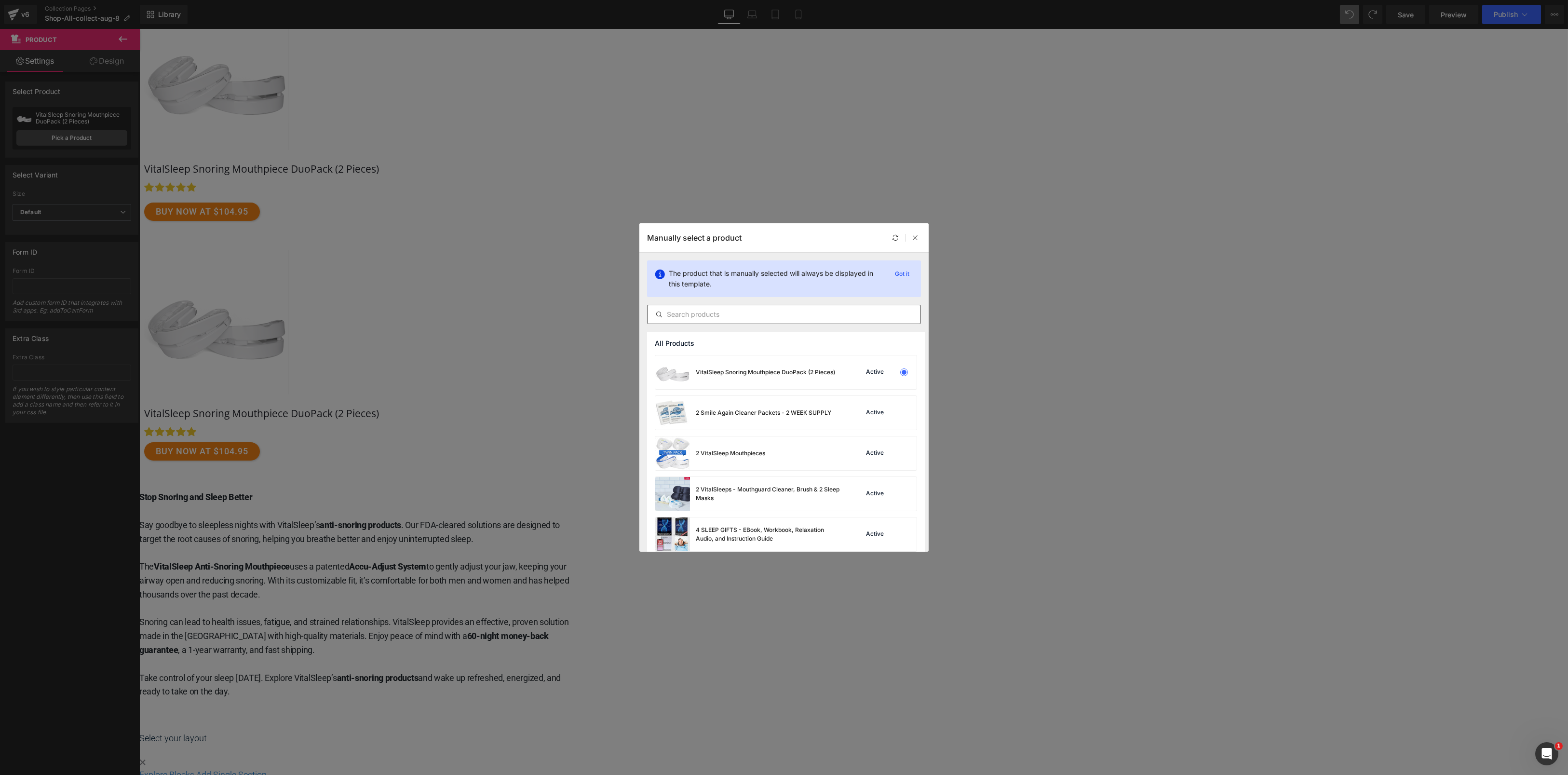
click at [732, 316] on input "text" at bounding box center [784, 314] width 273 height 12
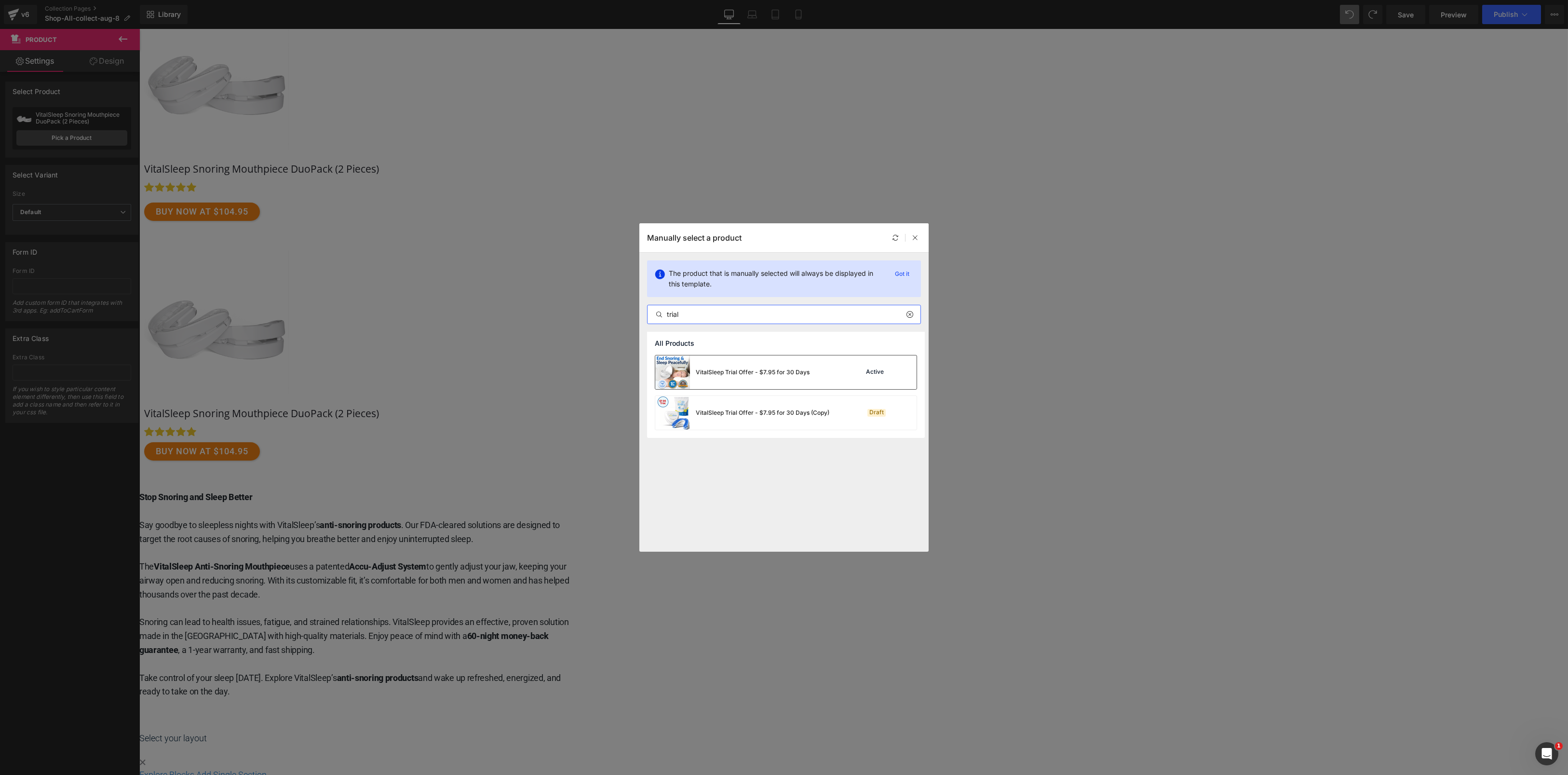
type input "trial"
click at [730, 371] on div "VitalSleep Trial Offer - $7.95 for 30 Days" at bounding box center [752, 372] width 114 height 9
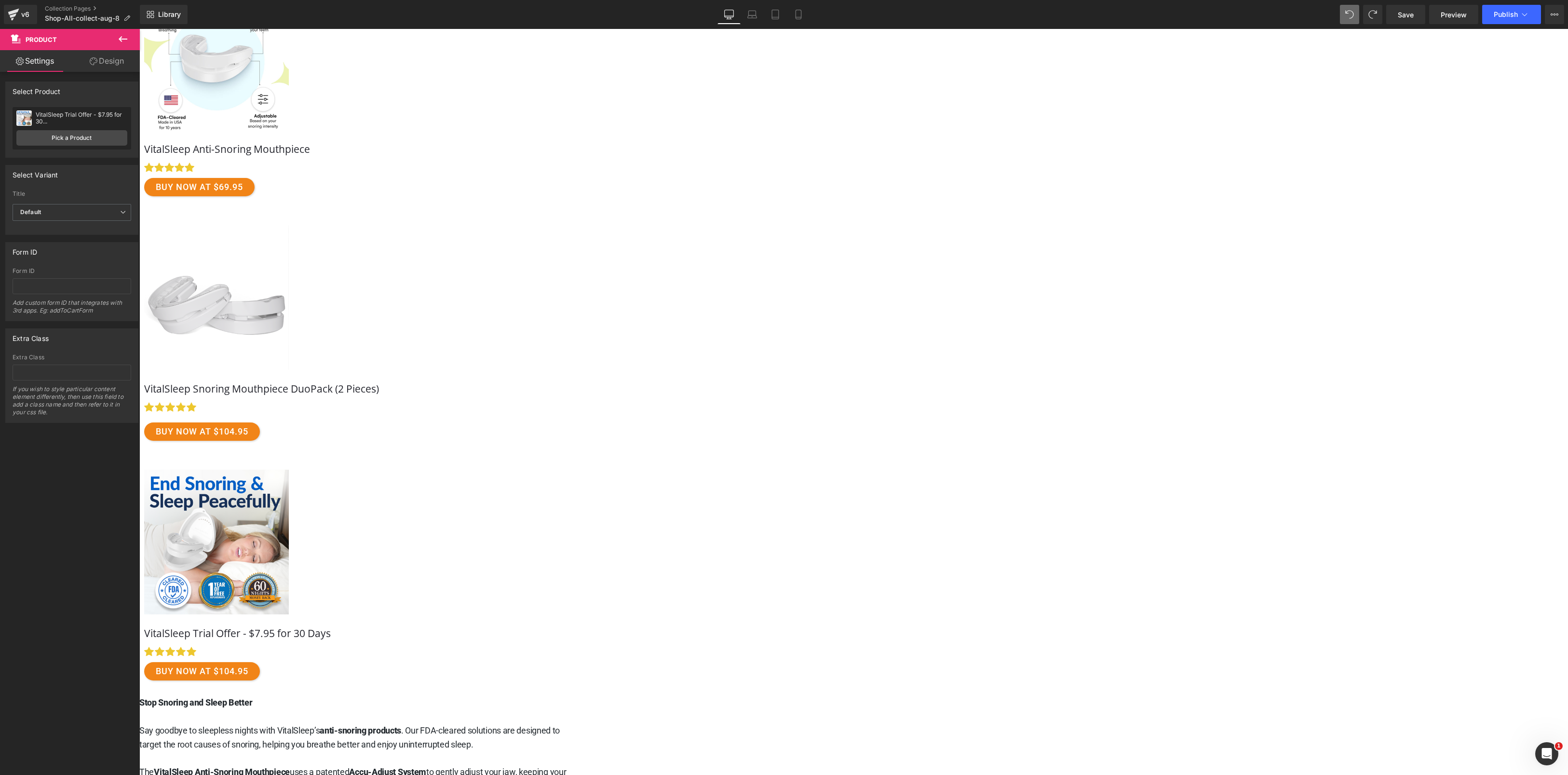
scroll to position [193, 0]
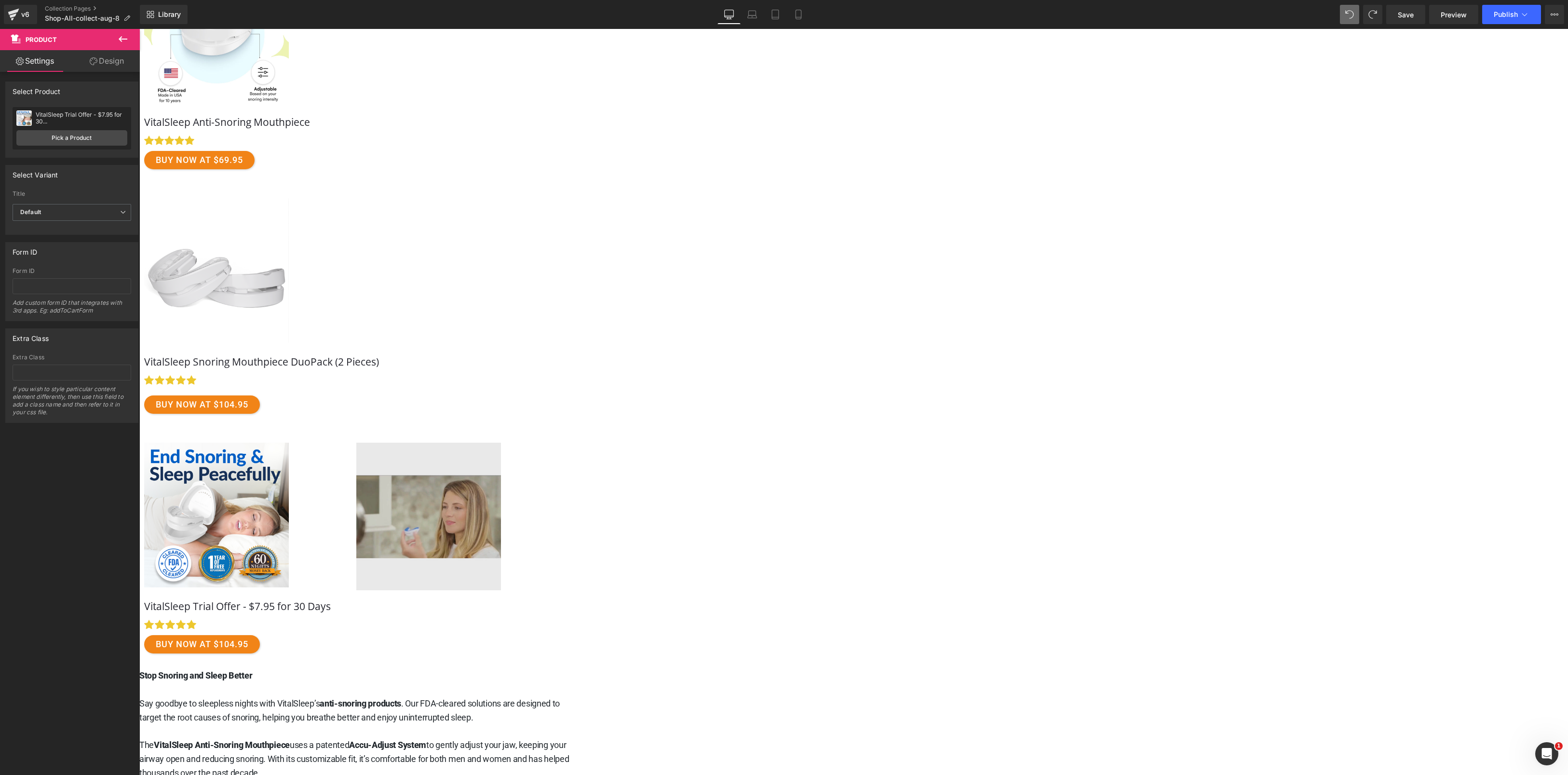
click at [711, 492] on link "Free Shipping" at bounding box center [428, 516] width 569 height 147
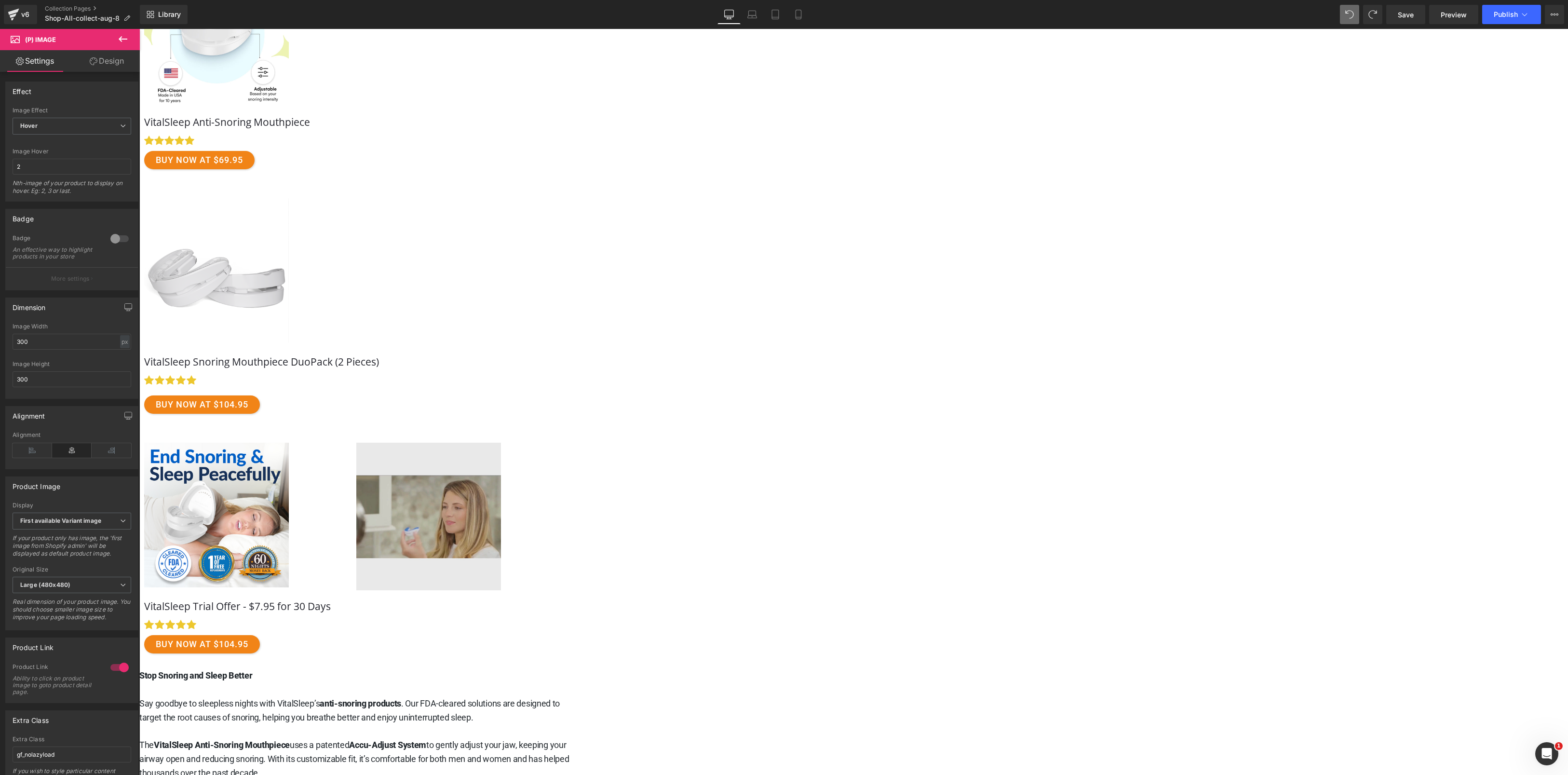
click at [713, 508] on link "Free Shipping" at bounding box center [428, 516] width 569 height 147
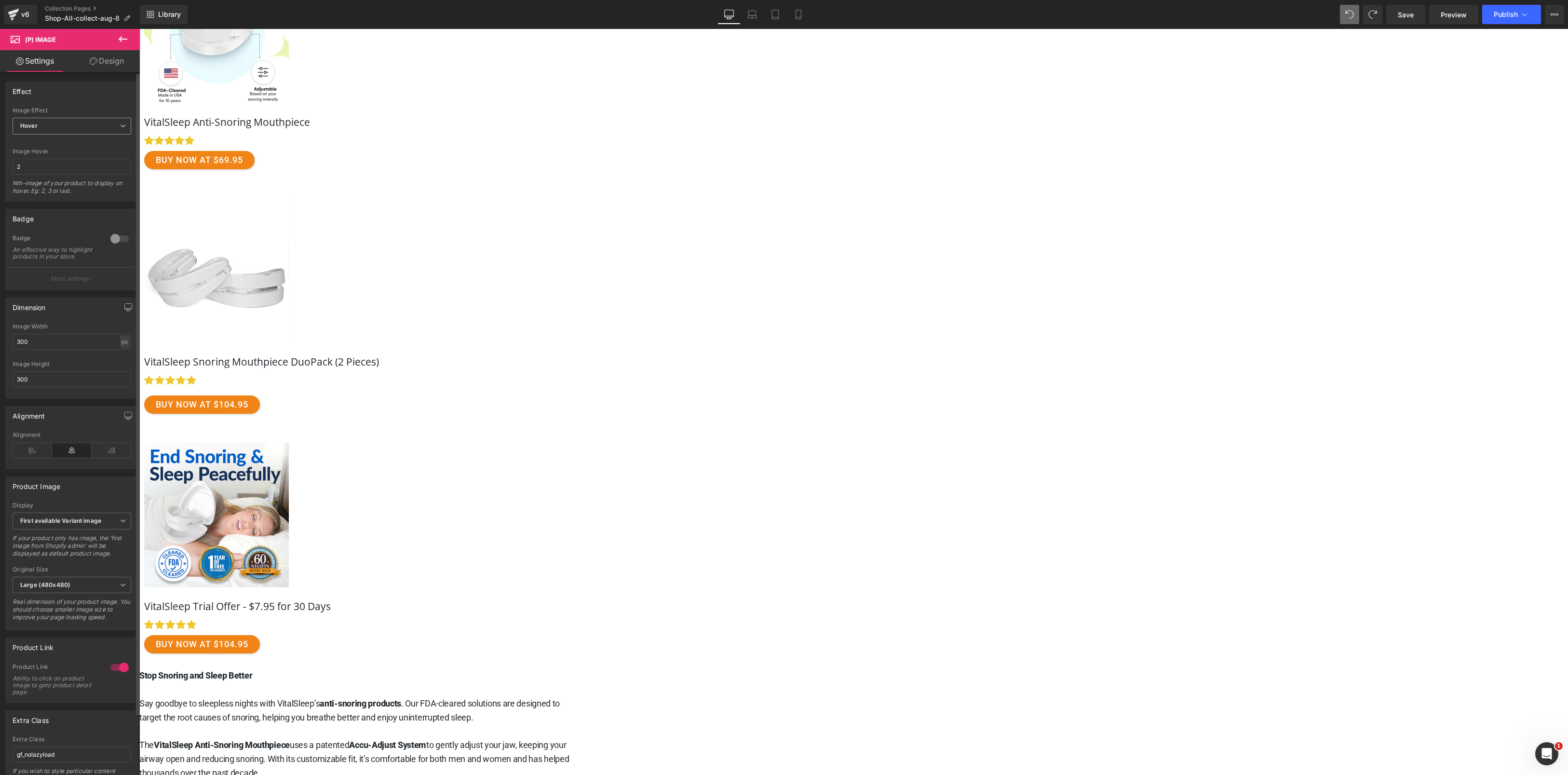
click at [67, 124] on span "Hover" at bounding box center [72, 126] width 119 height 17
click at [62, 151] on li "Zoom" at bounding box center [70, 158] width 115 height 15
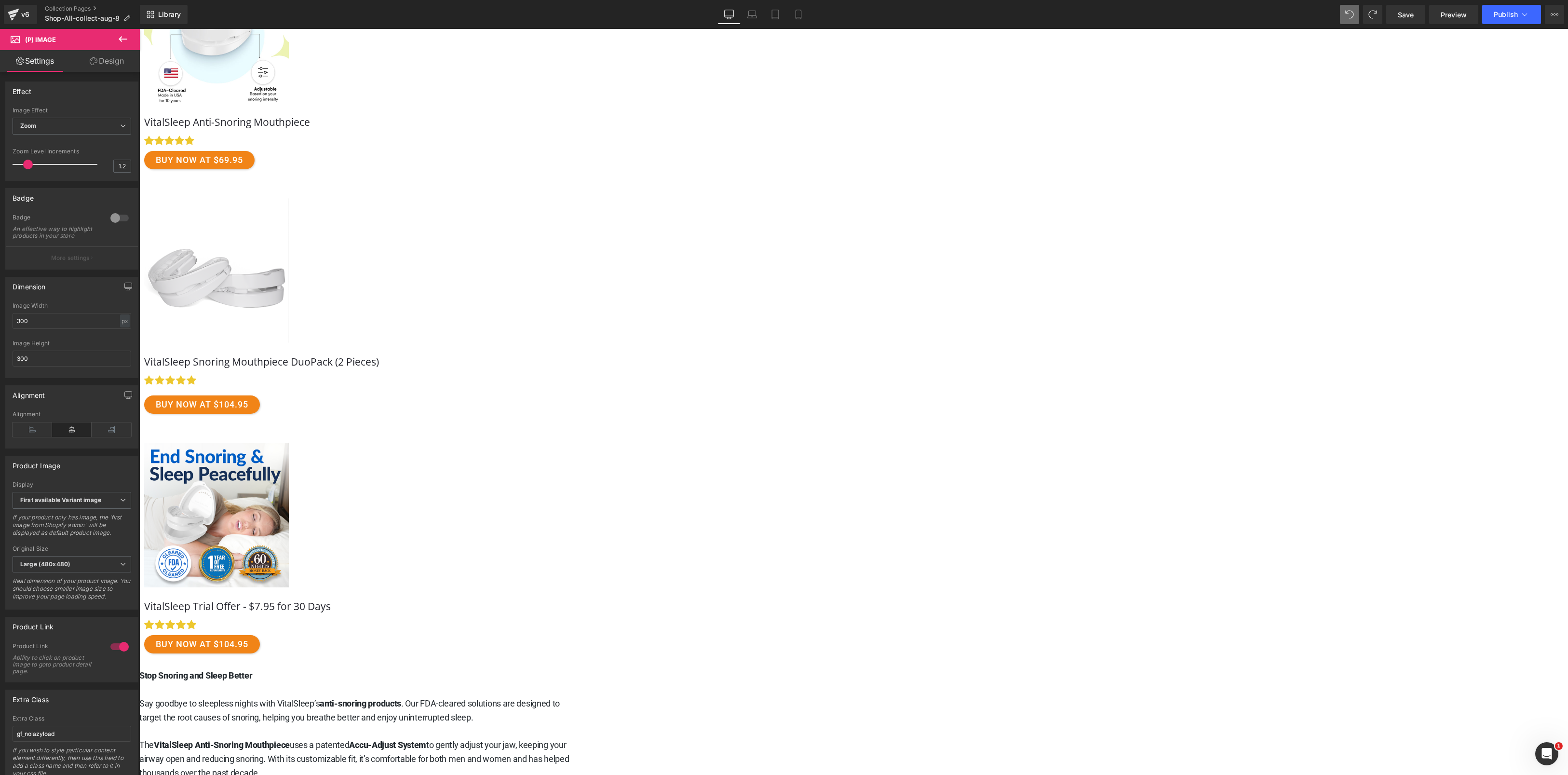
click at [695, 525] on link "Free Shipping" at bounding box center [428, 516] width 569 height 147
click at [426, 474] on div "VitalSleep Snoring Products Heading" at bounding box center [853, 446] width 1429 height 1051
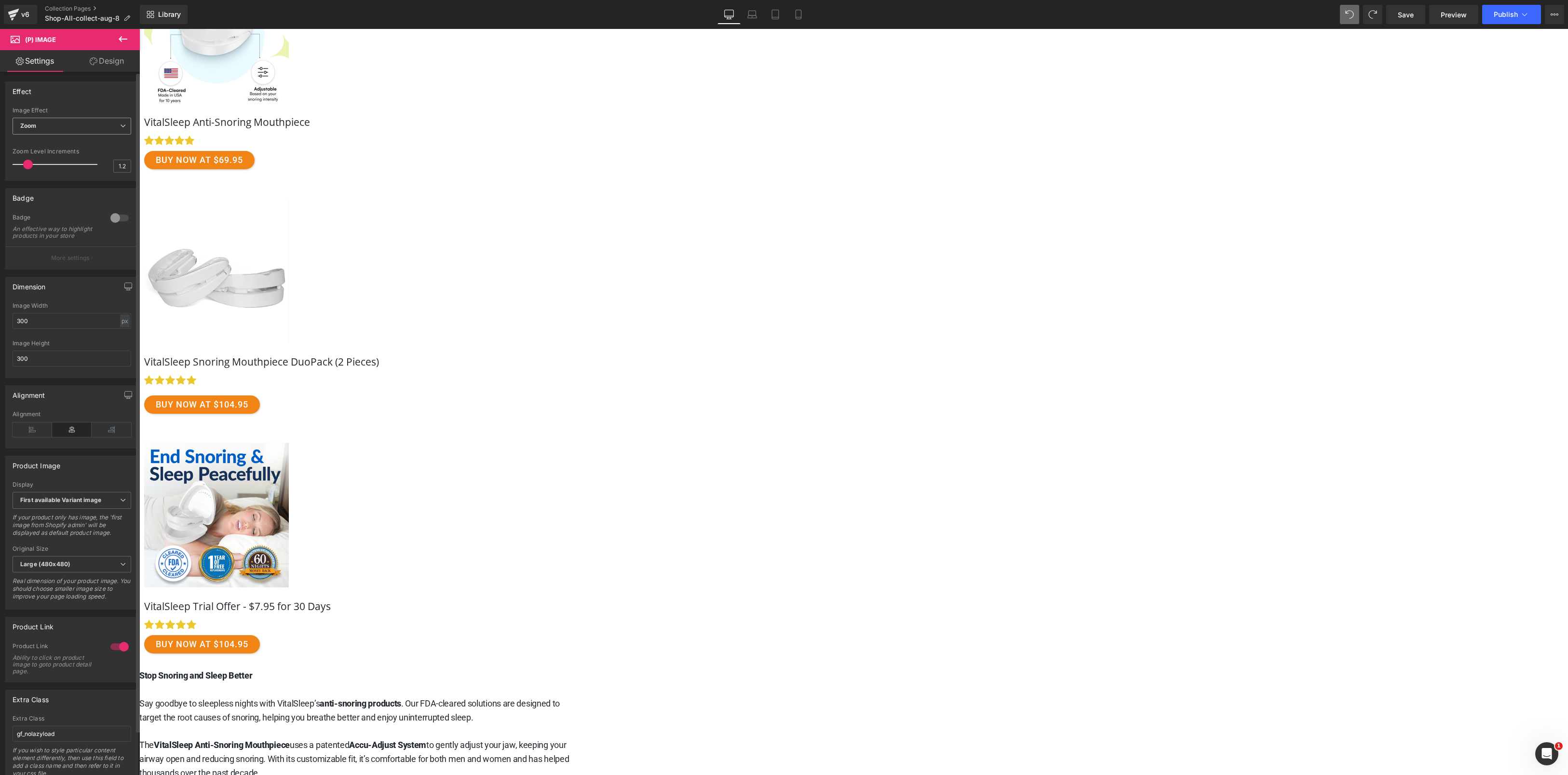
click at [76, 128] on span "Zoom" at bounding box center [72, 126] width 119 height 17
click at [61, 167] on li "Hover" at bounding box center [70, 172] width 115 height 15
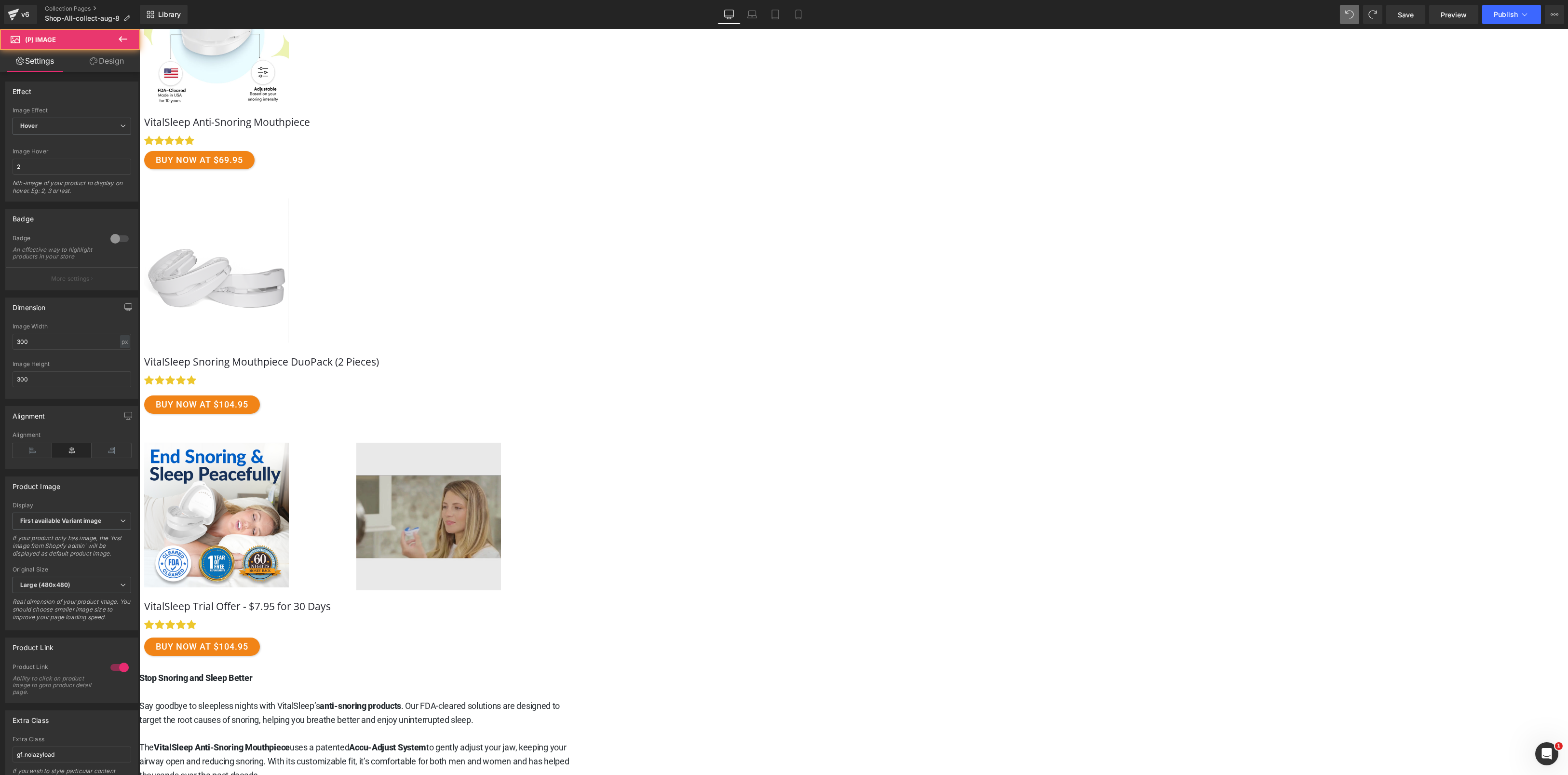
click at [663, 492] on link "Free Shipping" at bounding box center [428, 516] width 569 height 147
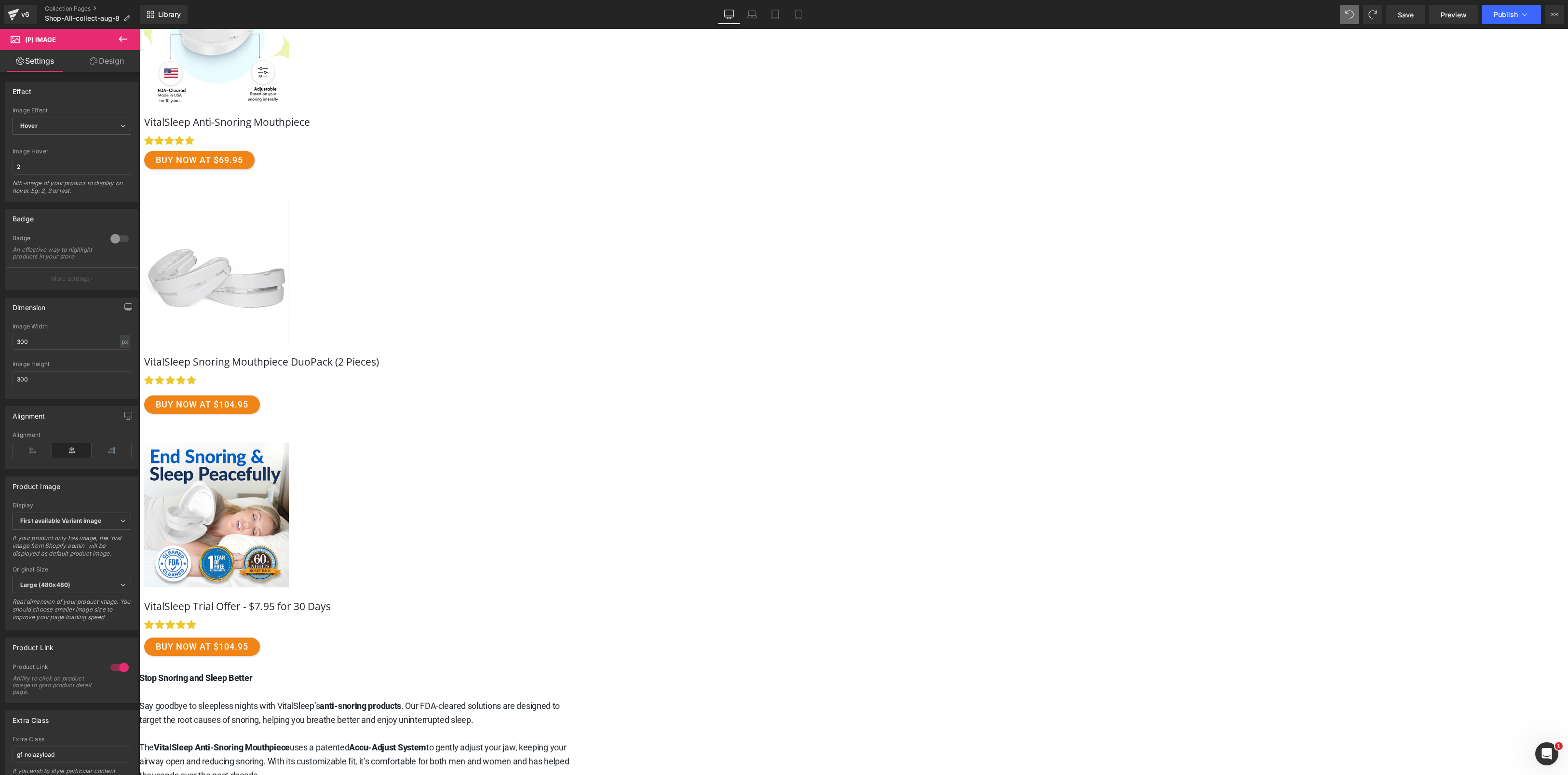
click at [98, 61] on link "Design" at bounding box center [107, 61] width 70 height 22
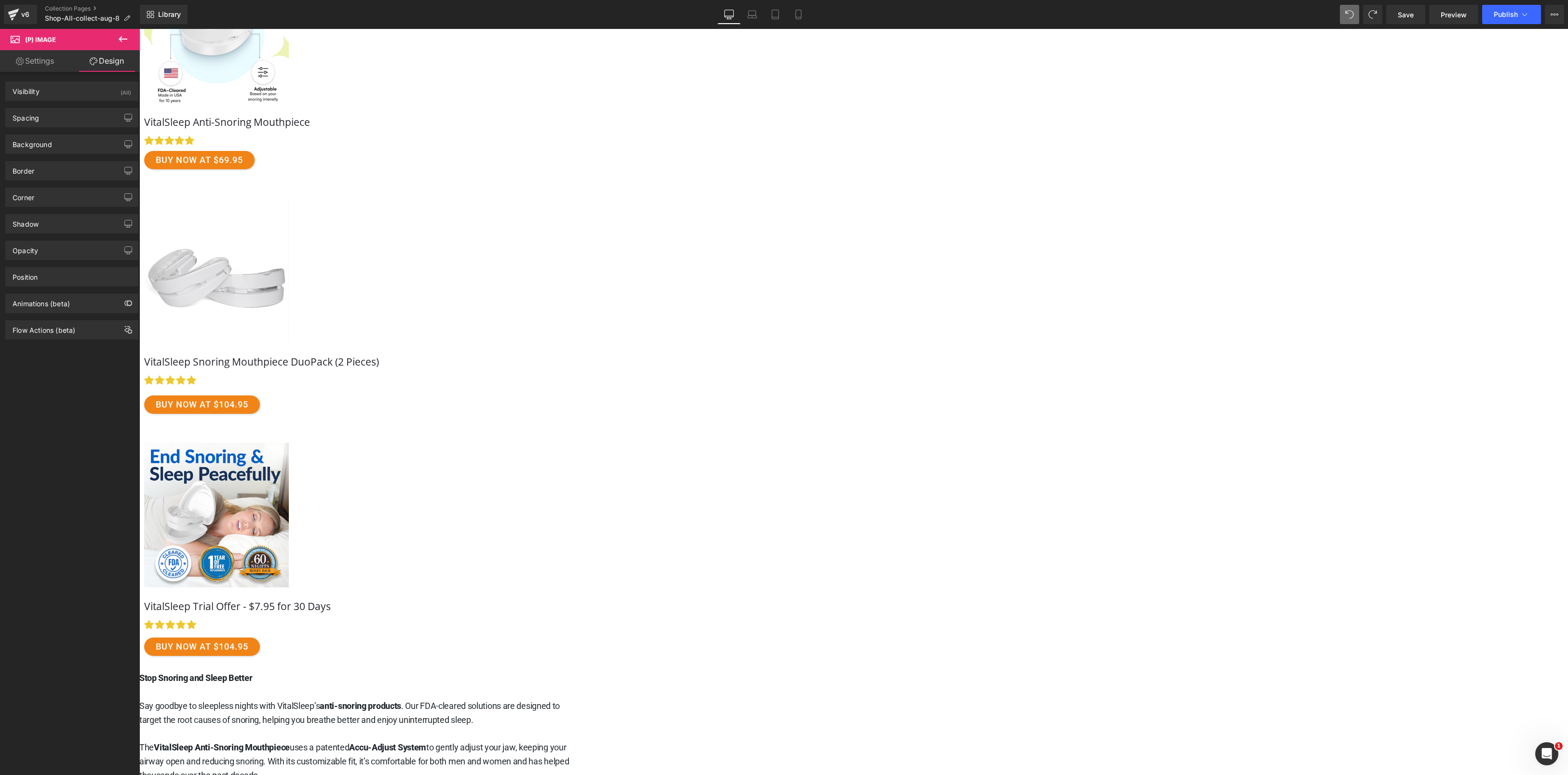
click at [44, 62] on link "Settings" at bounding box center [35, 61] width 70 height 22
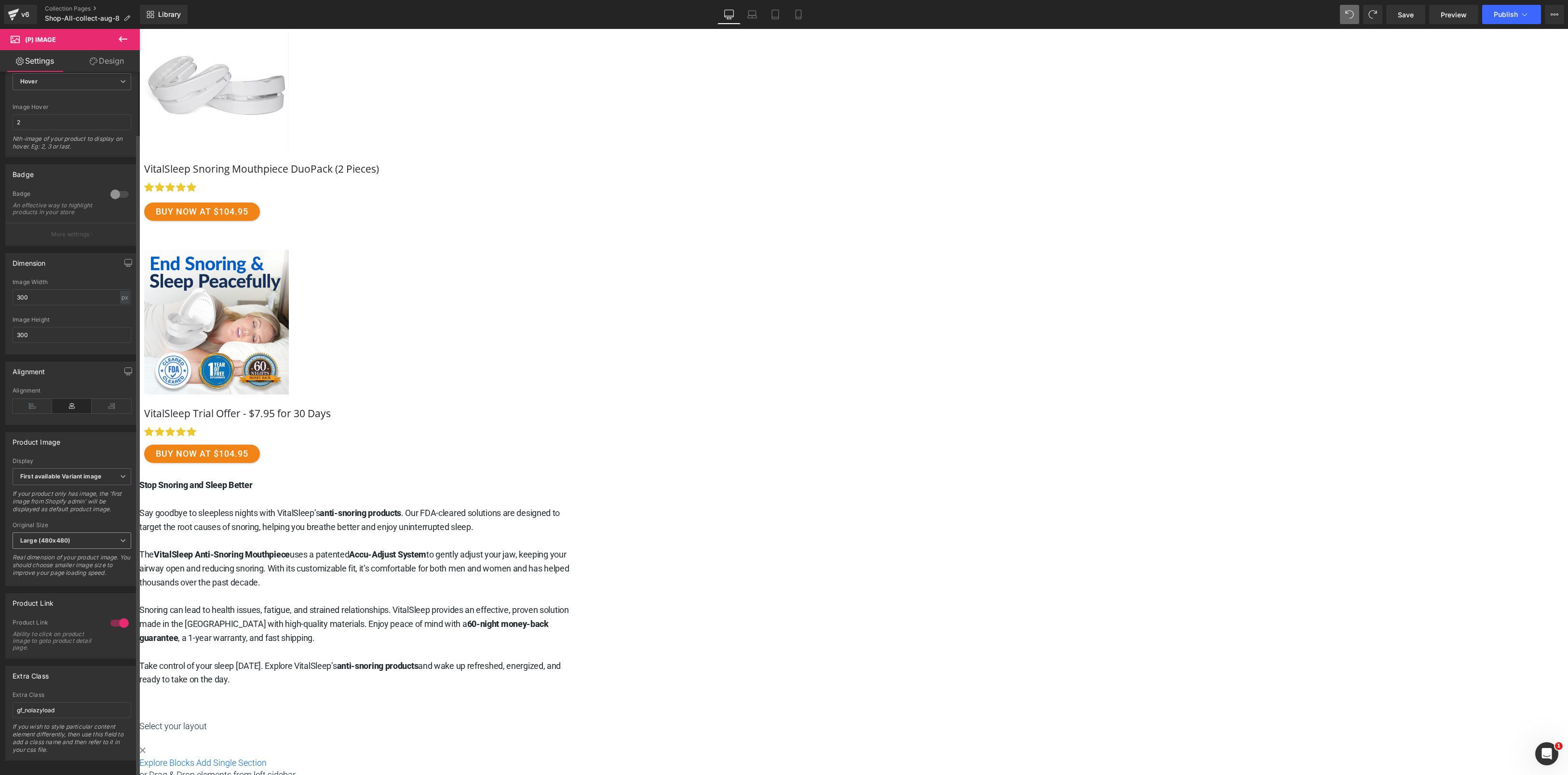
scroll to position [67, 0]
click at [139, 29] on span "Button" at bounding box center [139, 29] width 0 height 0
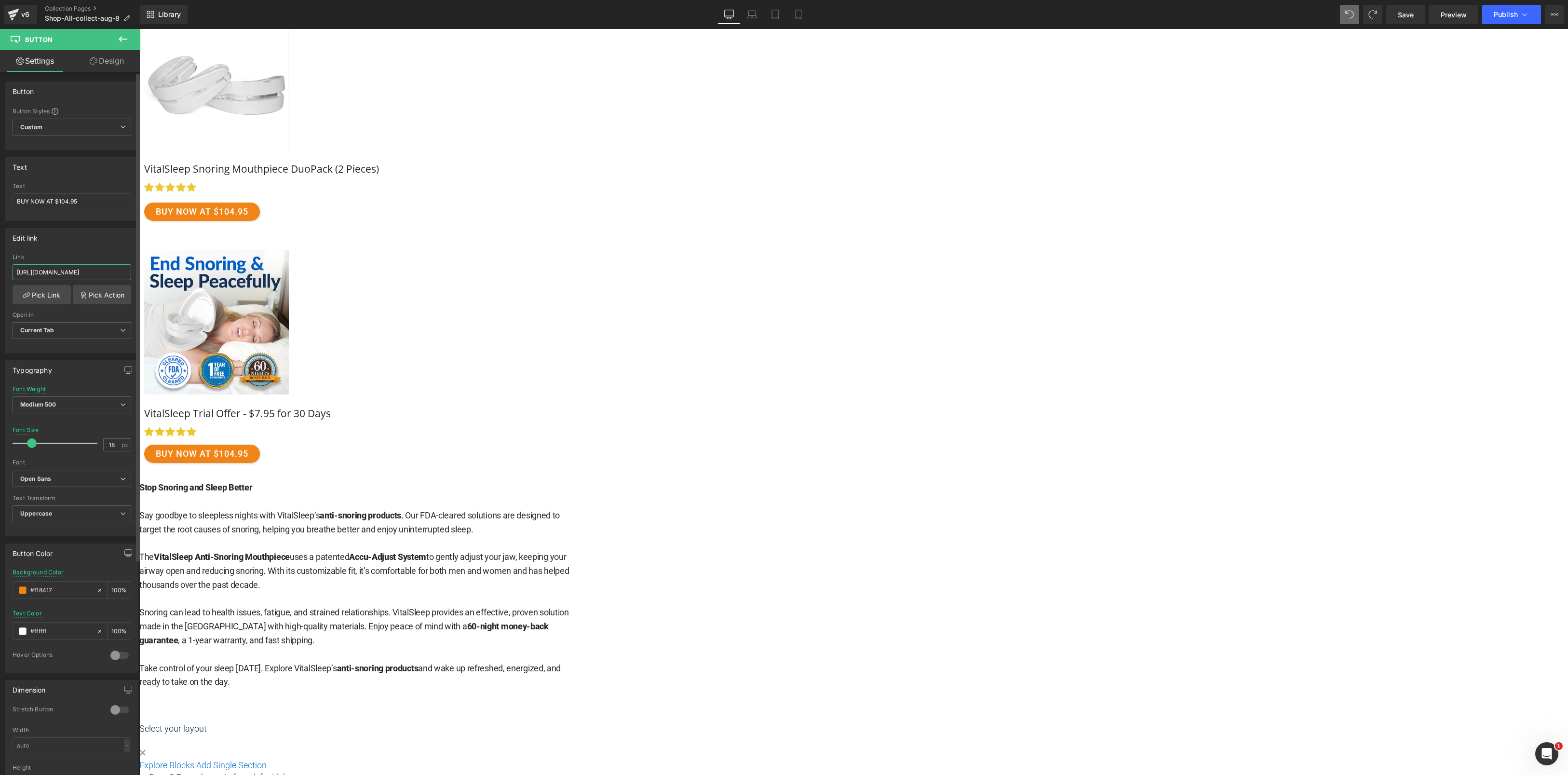
scroll to position [0, 49]
drag, startPoint x: 69, startPoint y: 275, endPoint x: 133, endPoint y: 279, distance: 64.1
click at [133, 279] on div "https://www.vitalsleep.com/products/vitalsleep-duopack Link https://www.vitalsl…" at bounding box center [72, 303] width 132 height 99
click at [98, 272] on input "https://www.vitalsleep.com/products/vitalsleep-duopack" at bounding box center [72, 272] width 119 height 16
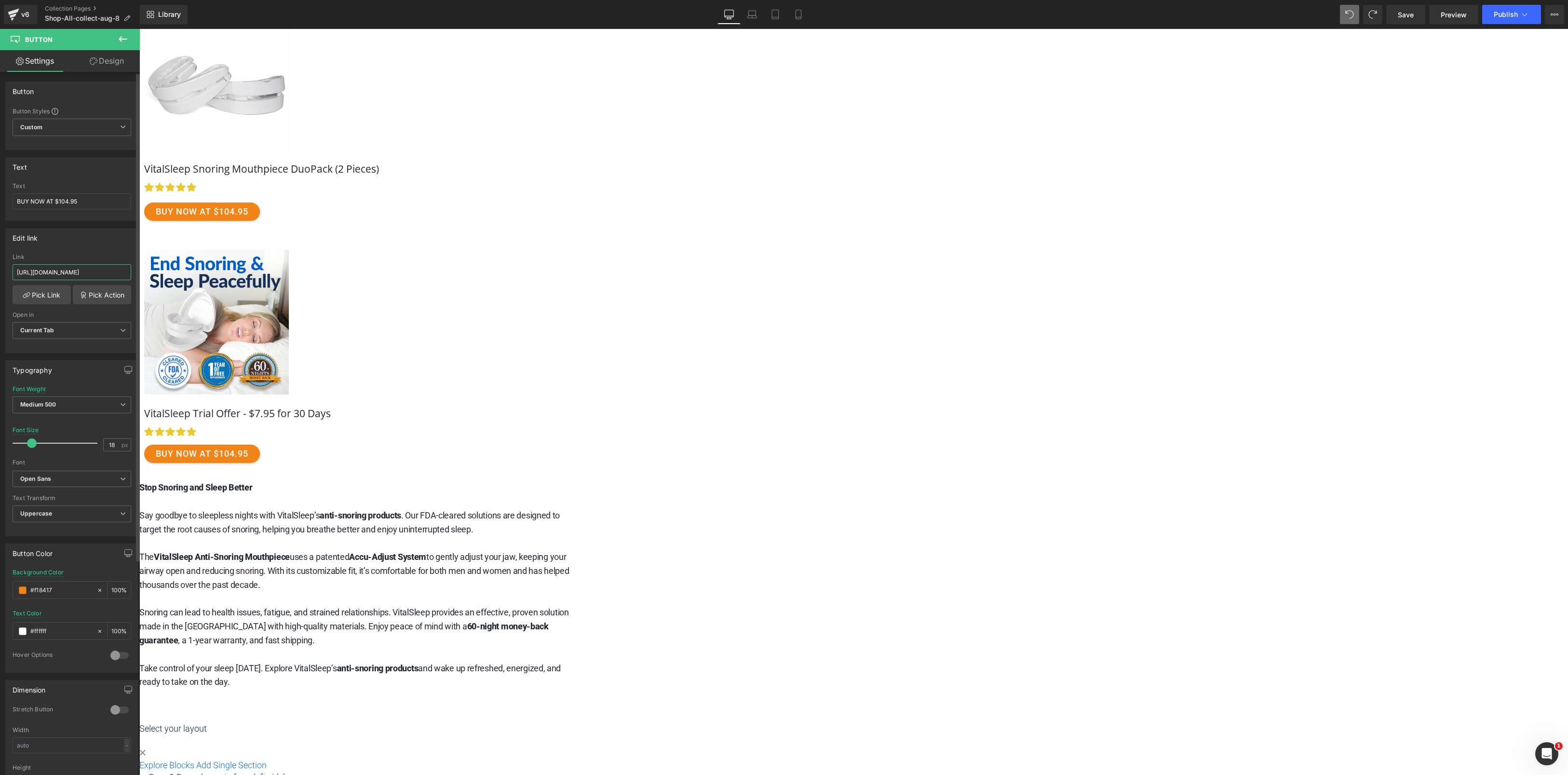
click at [98, 272] on input "https://www.vitalsleep.com/products/vitalsleep-duopack" at bounding box center [72, 272] width 119 height 16
paste input "vitalsleep.samcart.com/products/trial-offer-speciall4pxo/"
type input "https://vitalsleep.samcart.com/products/trial-offer-speciall4pxo/"
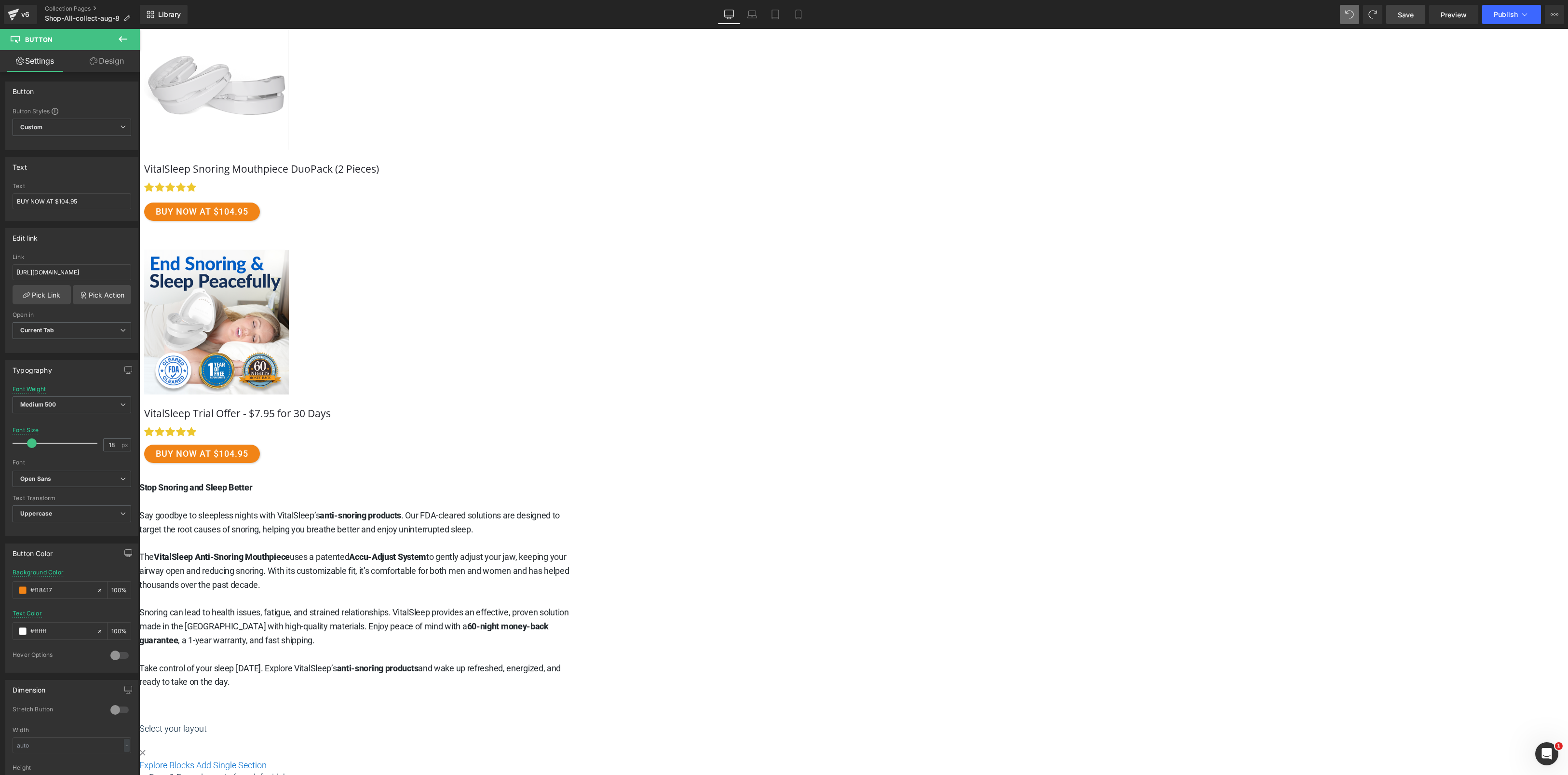
click at [1416, 15] on link "Save" at bounding box center [1405, 15] width 39 height 19
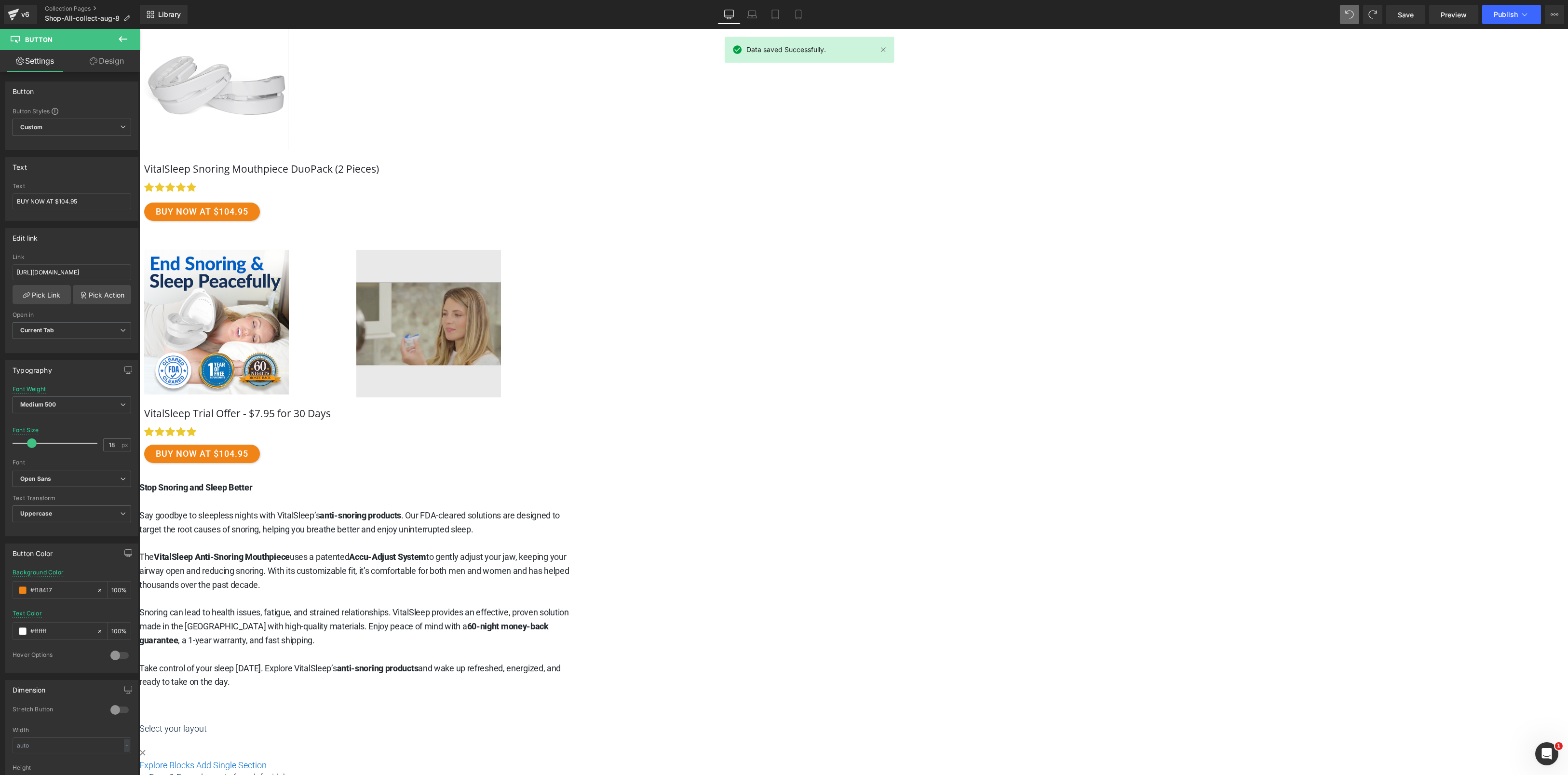
click at [500, 265] on img at bounding box center [429, 323] width 145 height 147
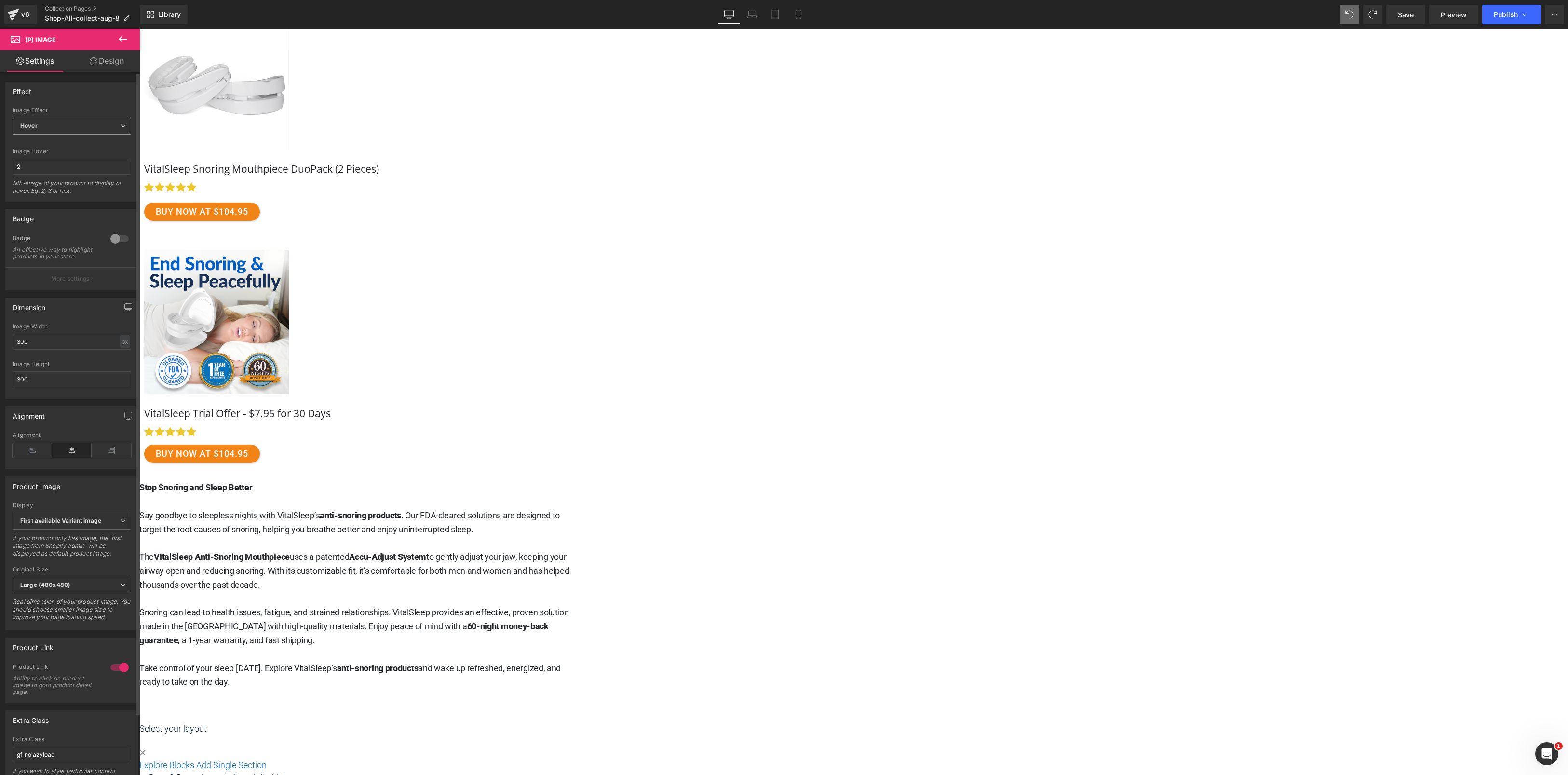
click at [66, 124] on span "Hover" at bounding box center [72, 126] width 119 height 17
click at [61, 143] on li "Default" at bounding box center [70, 143] width 115 height 15
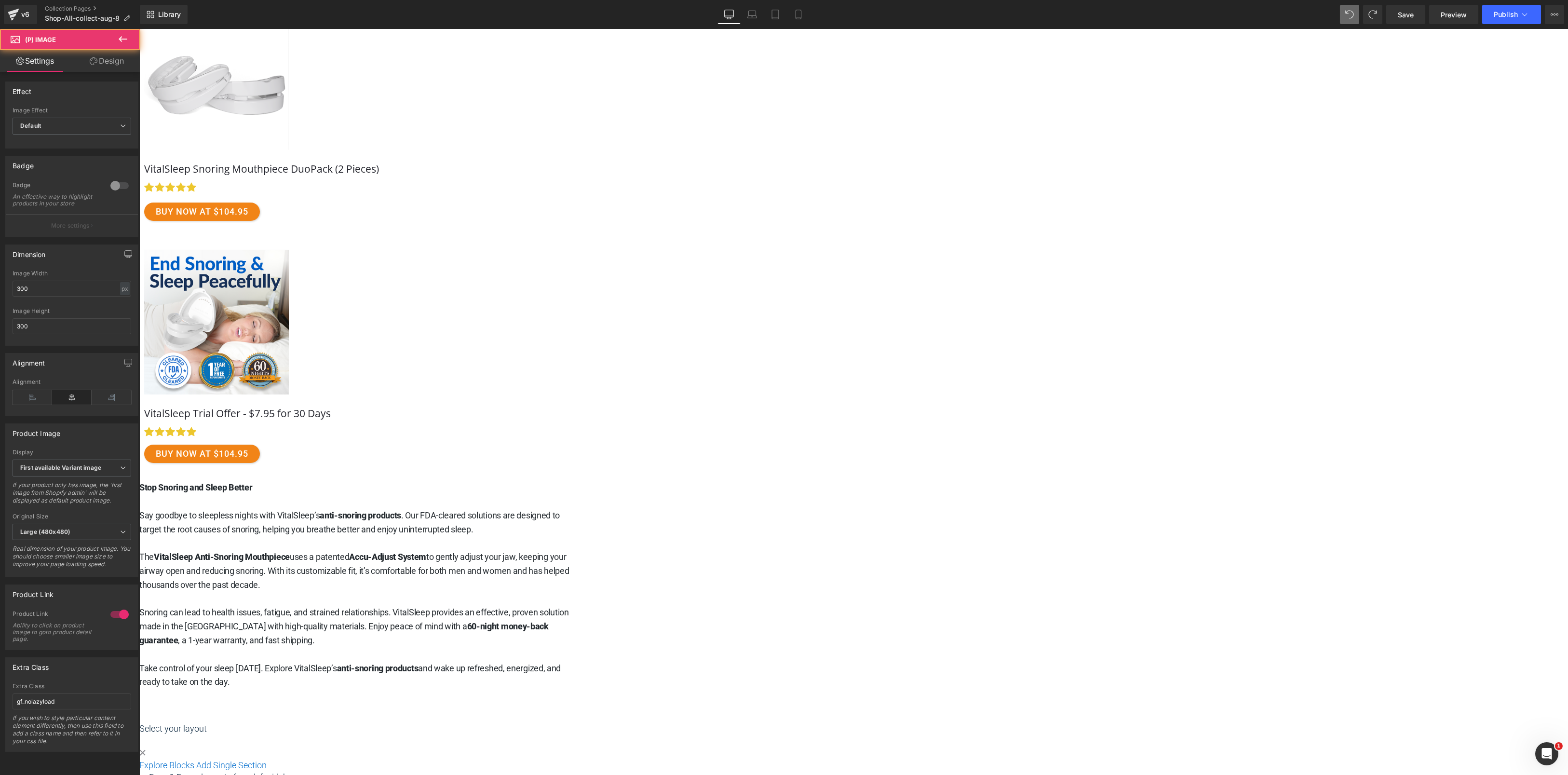
click at [289, 287] on img at bounding box center [216, 322] width 145 height 145
click at [123, 182] on div at bounding box center [119, 185] width 23 height 15
click at [122, 182] on div at bounding box center [119, 185] width 23 height 15
click at [113, 609] on div at bounding box center [119, 614] width 23 height 15
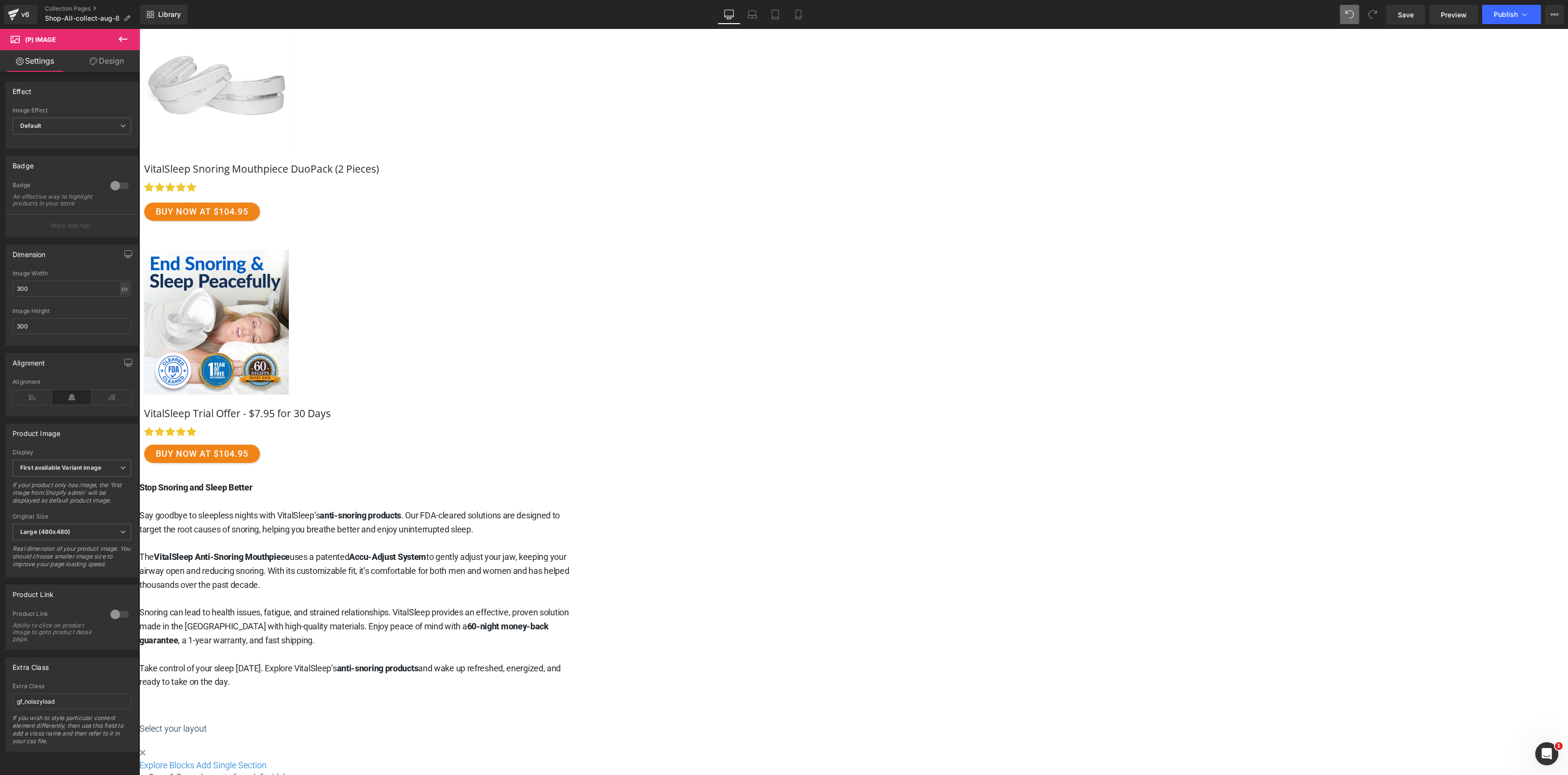
click at [539, 323] on div "VitalSleep Snoring Products Heading" at bounding box center [853, 255] width 1429 height 1056
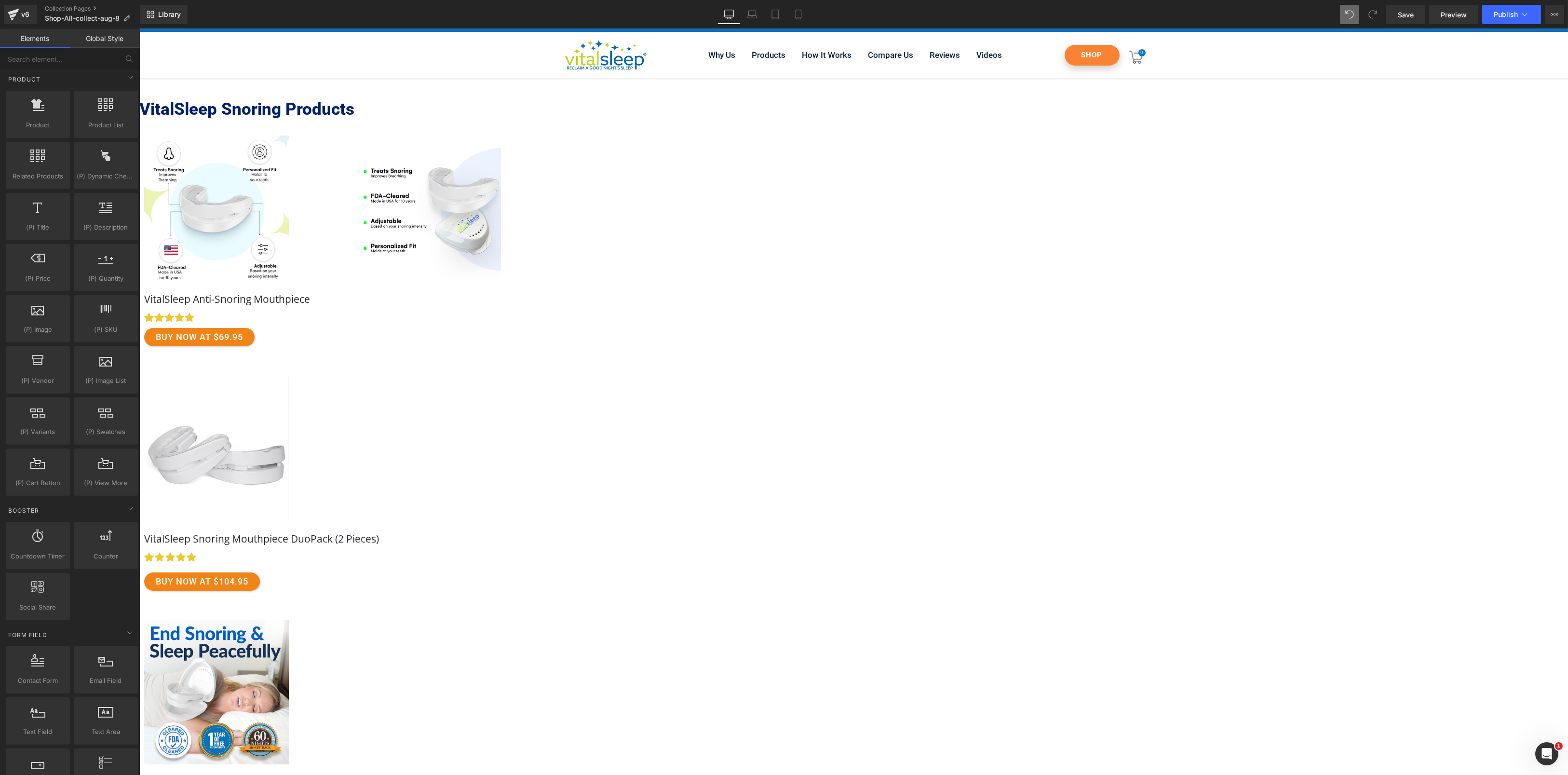
scroll to position [0, 0]
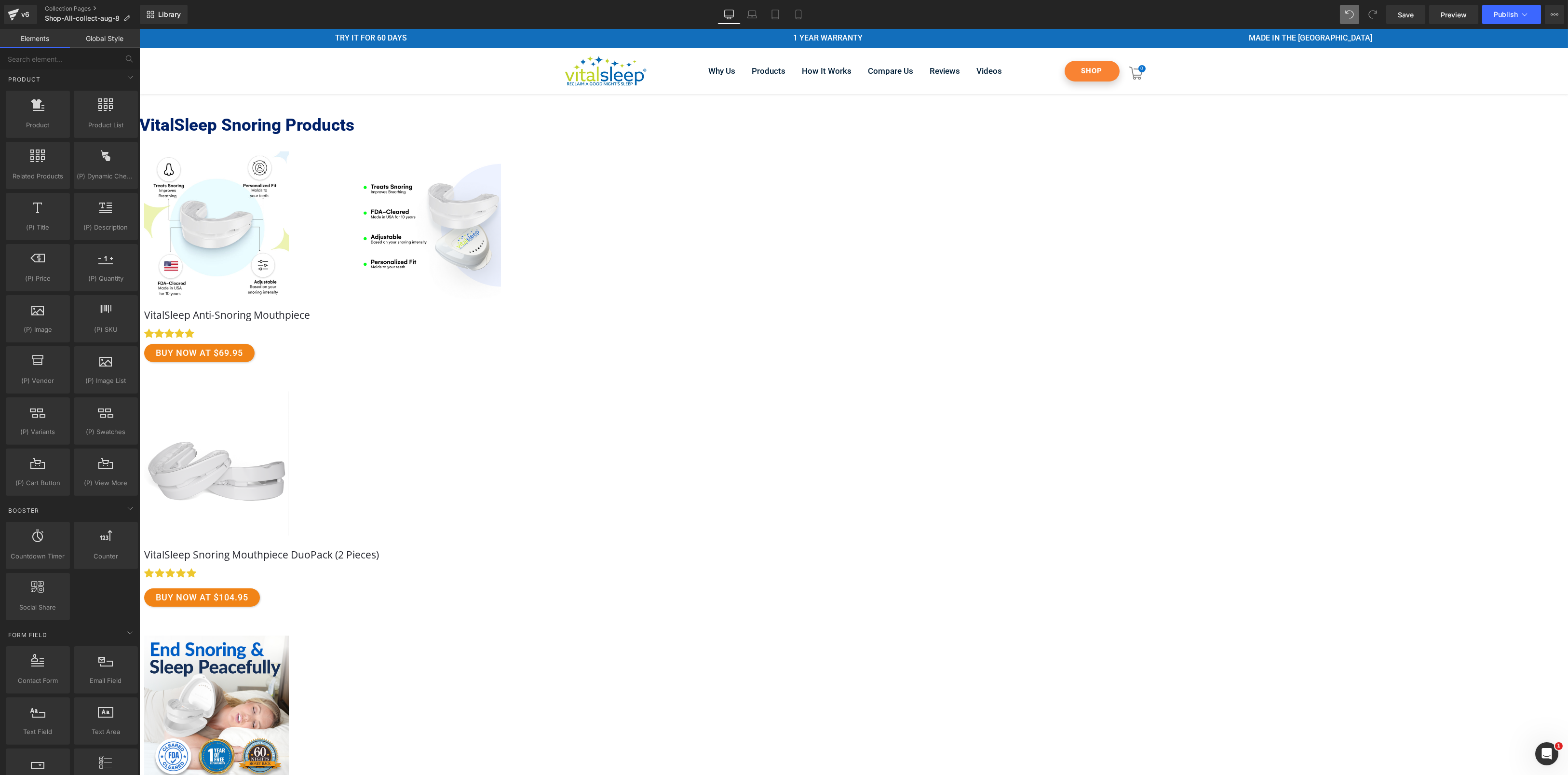
click at [500, 231] on img at bounding box center [429, 225] width 145 height 147
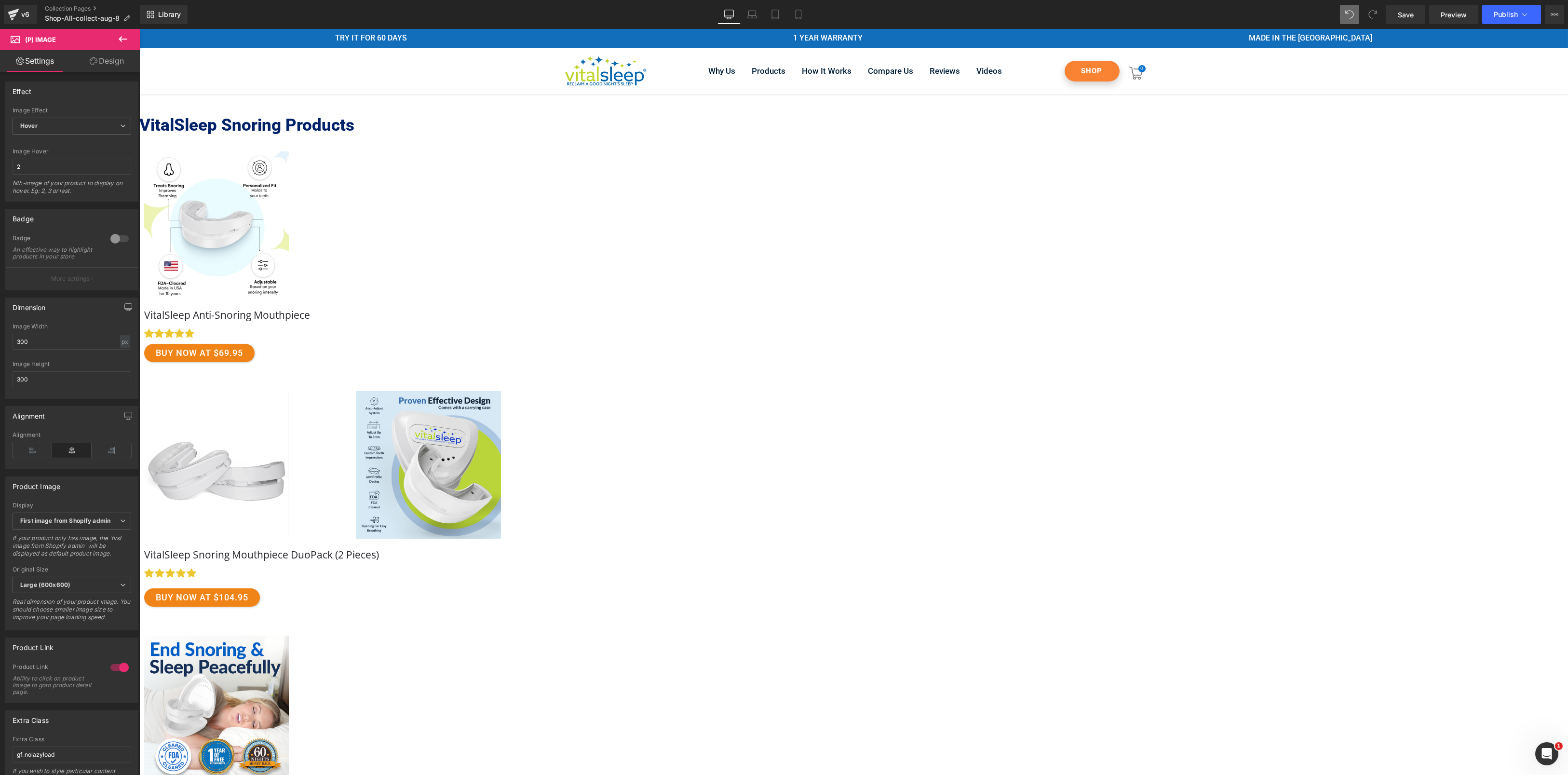
click at [713, 475] on link "Free Shipping" at bounding box center [428, 465] width 569 height 147
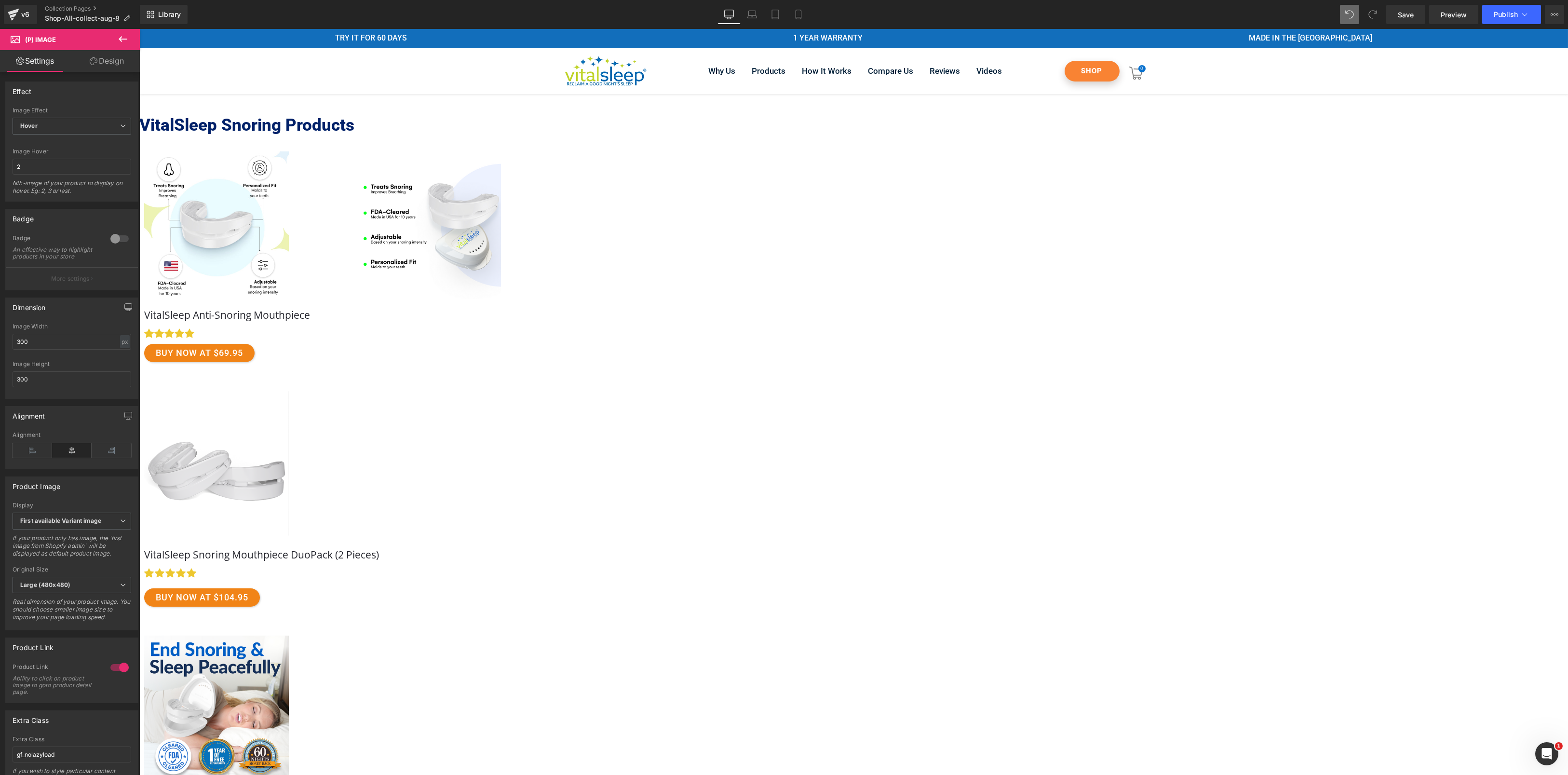
click at [713, 264] on link "Free Shipping" at bounding box center [428, 225] width 569 height 147
click at [108, 524] on b "First image from Shopify admin" at bounding box center [65, 521] width 90 height 7
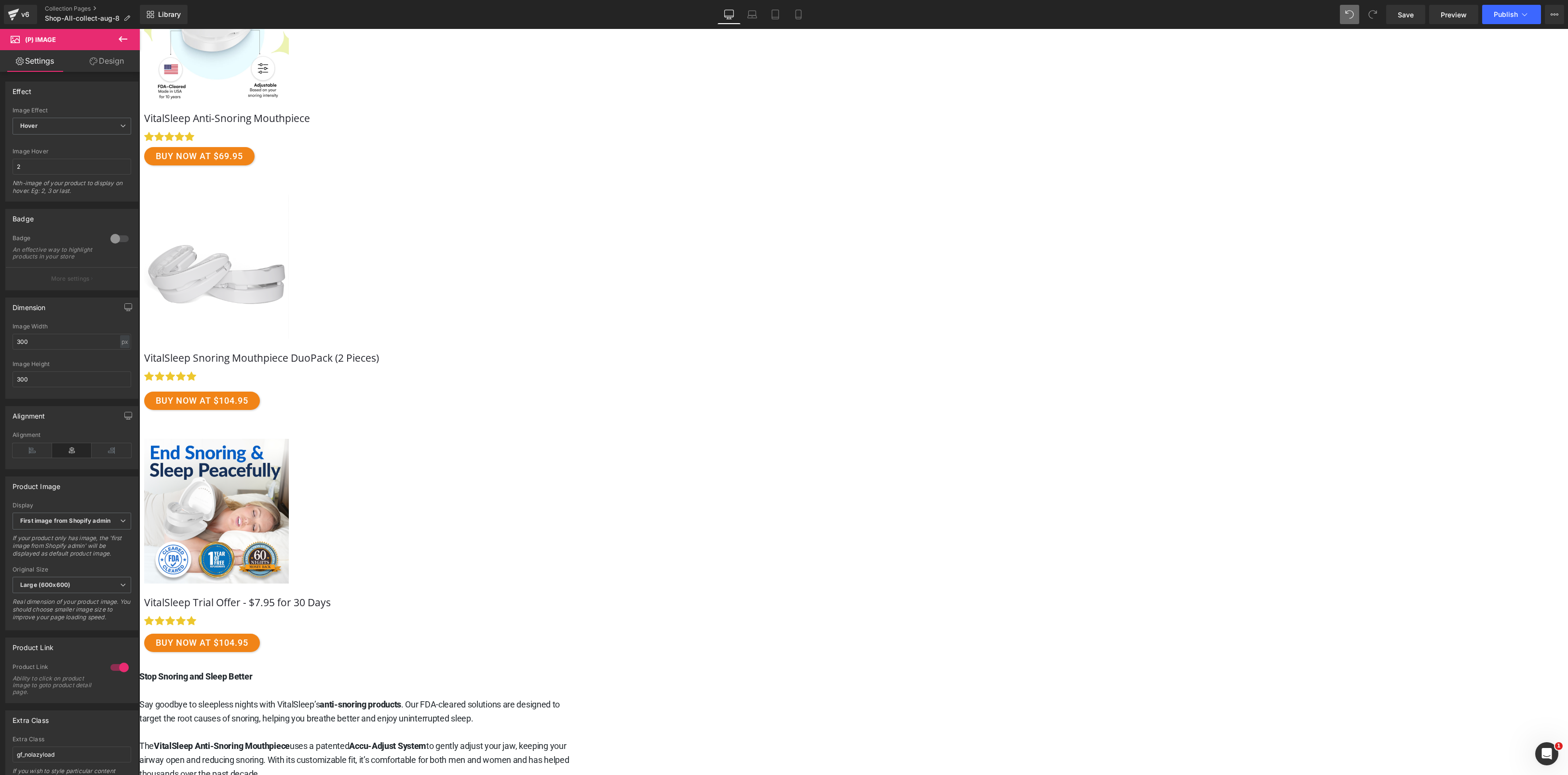
scroll to position [193, 0]
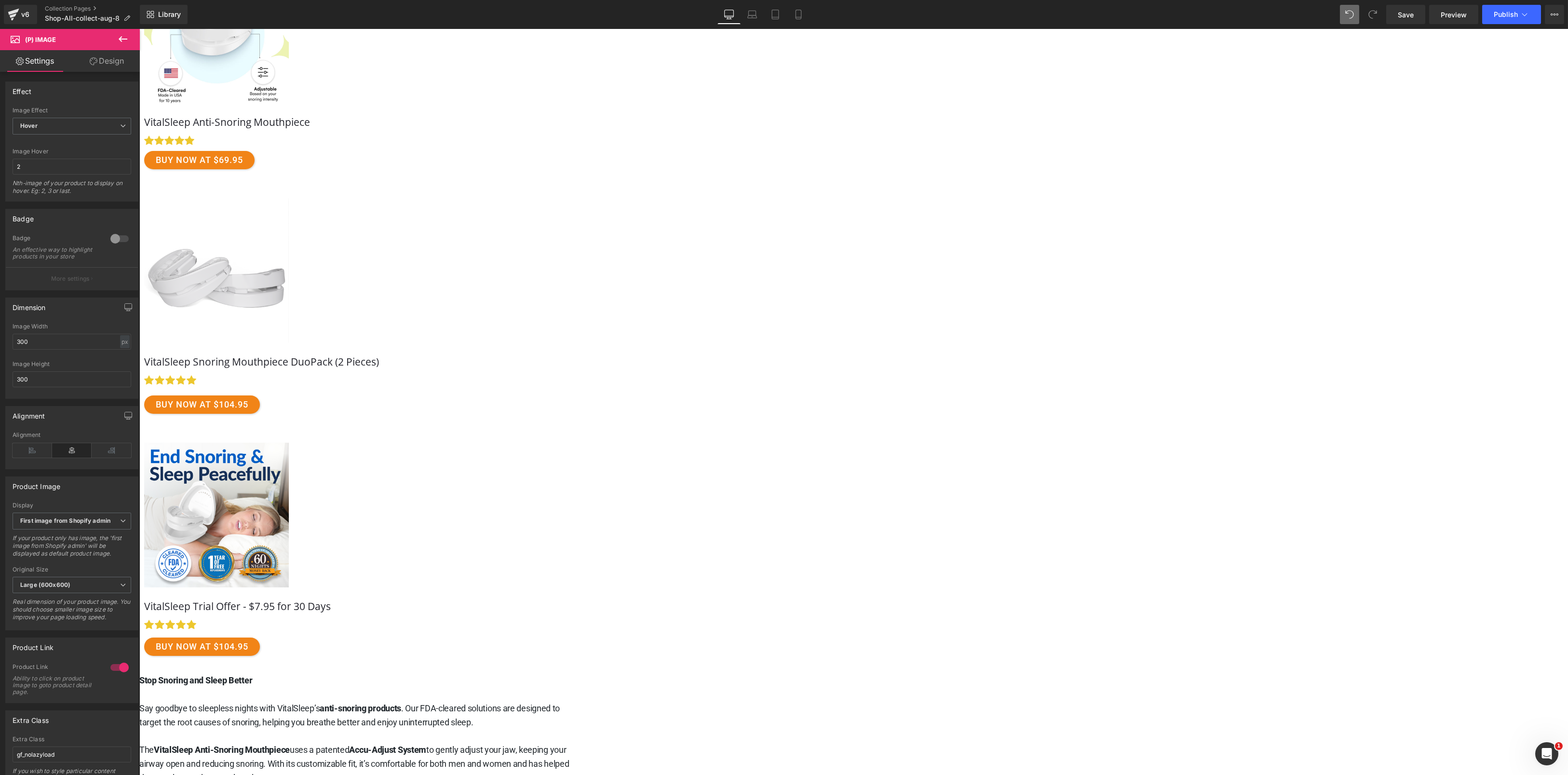
click at [139, 29] on span "Button" at bounding box center [139, 29] width 0 height 0
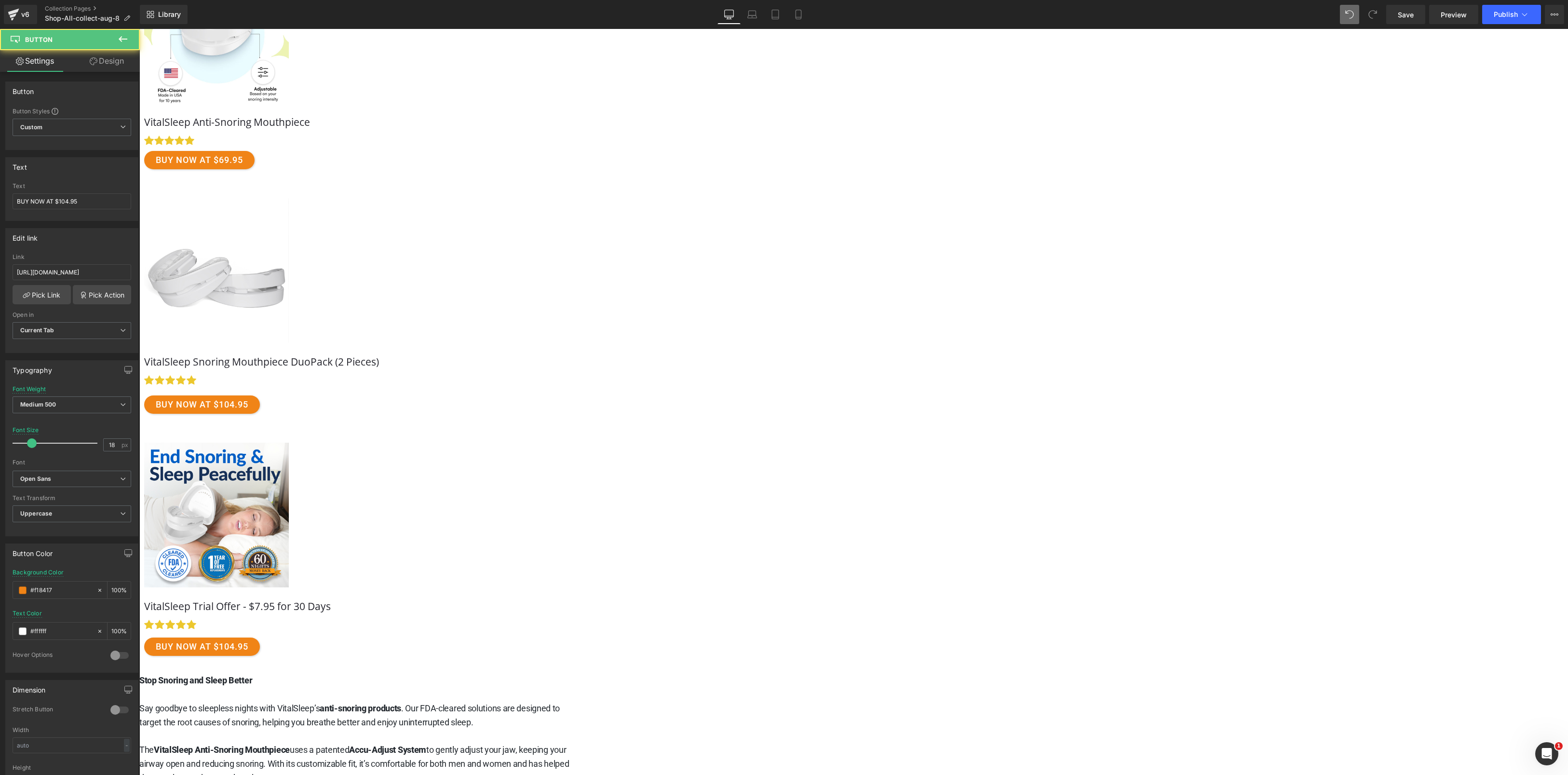
click at [248, 651] on span "BUY NOW AT $104.95" at bounding box center [201, 647] width 93 height 9
click at [89, 205] on input "BUY NOW AT $104.95" at bounding box center [72, 202] width 119 height 16
type input "$7.95 Trial offer"
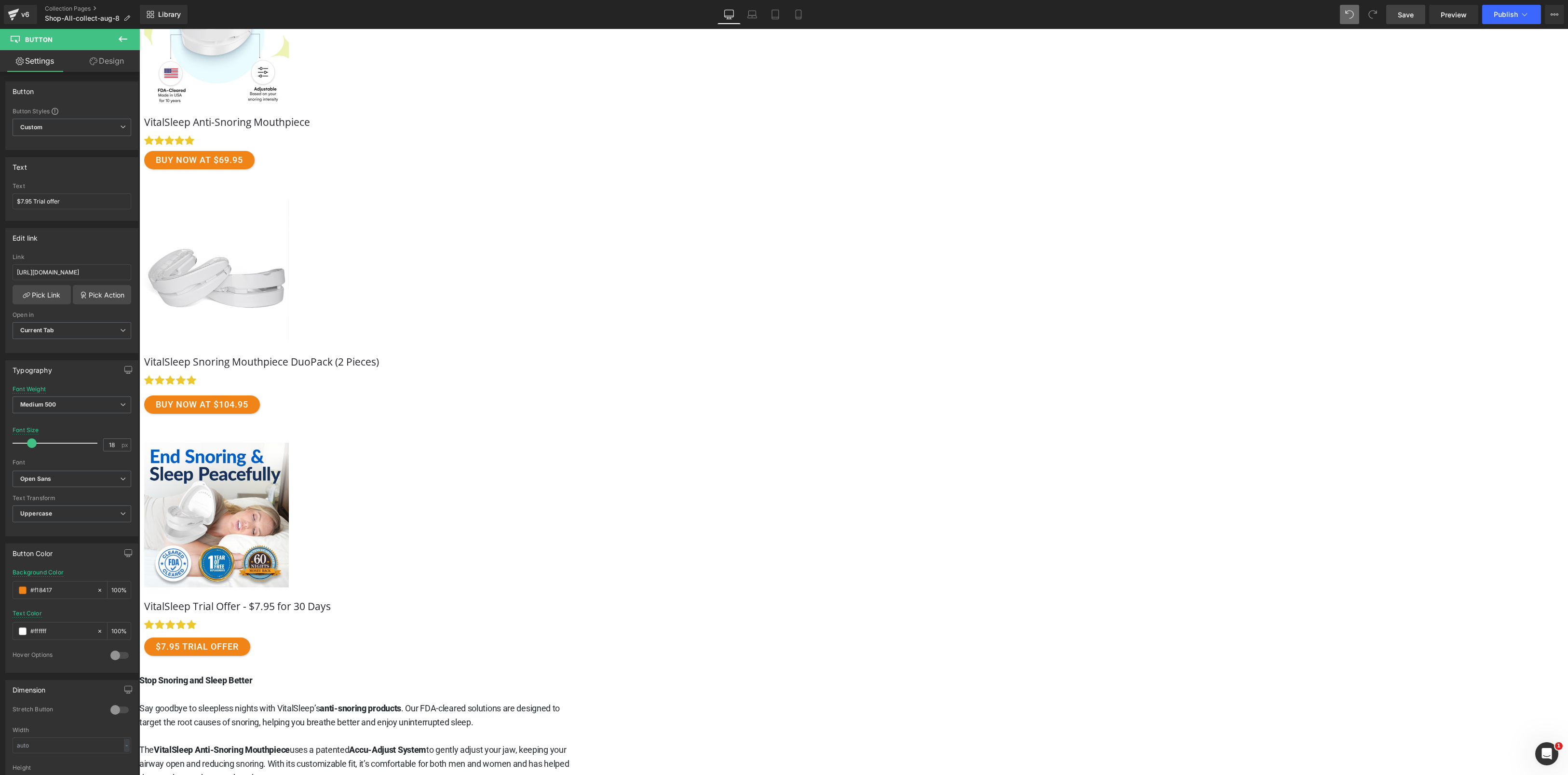
click at [1401, 21] on link "Save" at bounding box center [1405, 15] width 39 height 19
click at [1491, 18] on button "Publish" at bounding box center [1511, 15] width 59 height 19
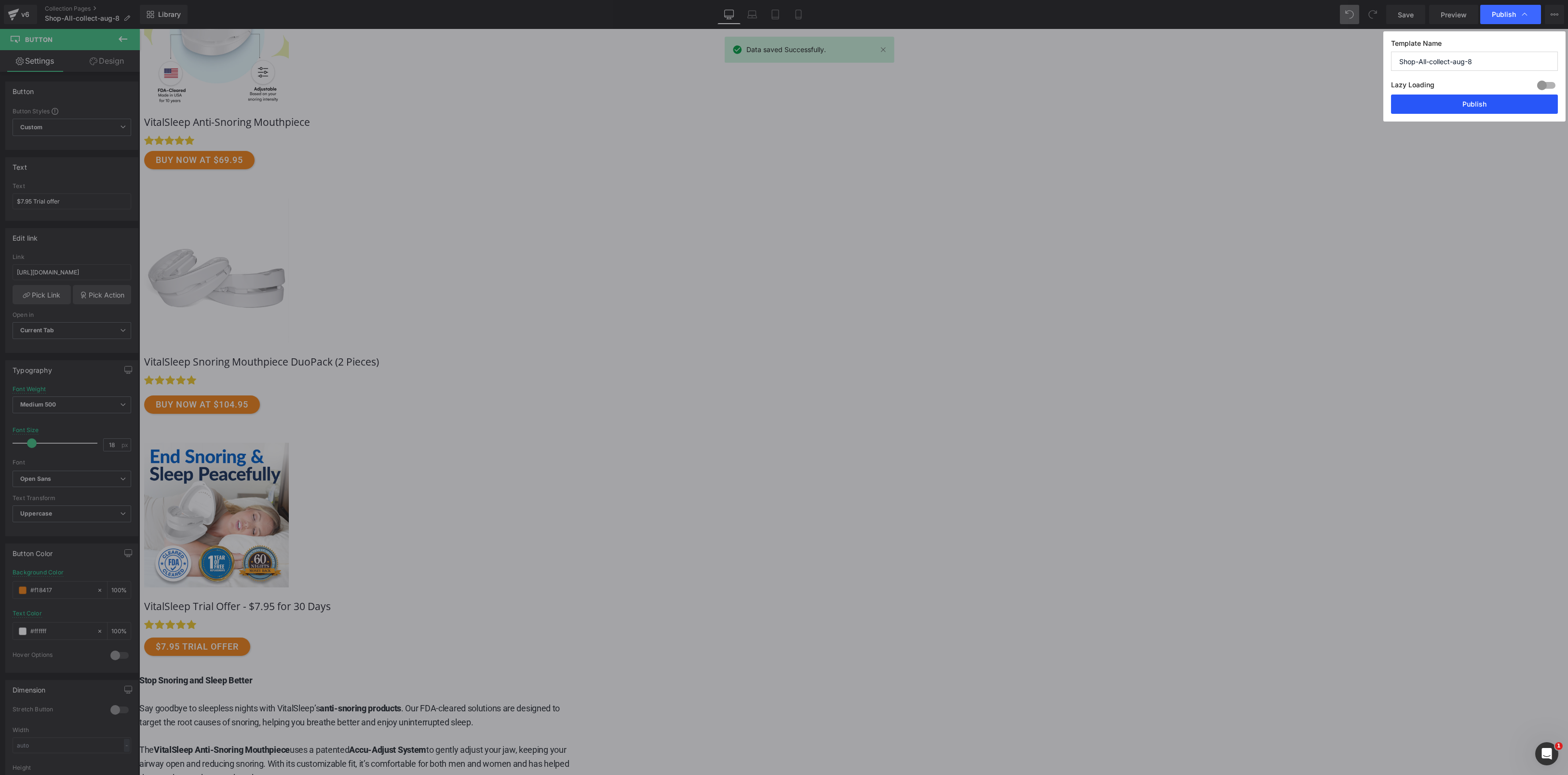
click at [1460, 105] on button "Publish" at bounding box center [1474, 104] width 167 height 19
